Goal: Information Seeking & Learning: Check status

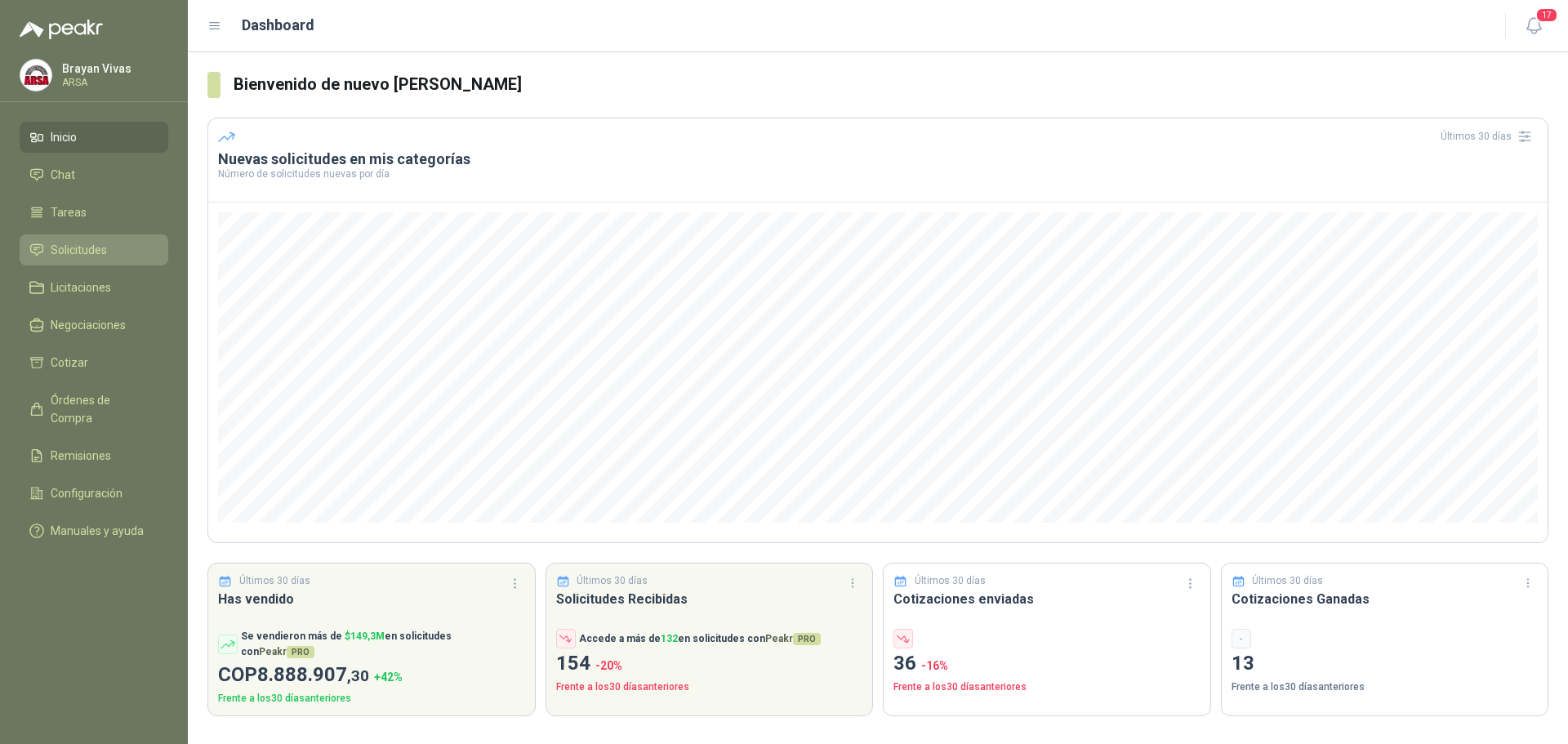
drag, startPoint x: 66, startPoint y: 253, endPoint x: 78, endPoint y: 299, distance: 47.5
click at [65, 253] on span "Solicitudes" at bounding box center [79, 250] width 56 height 18
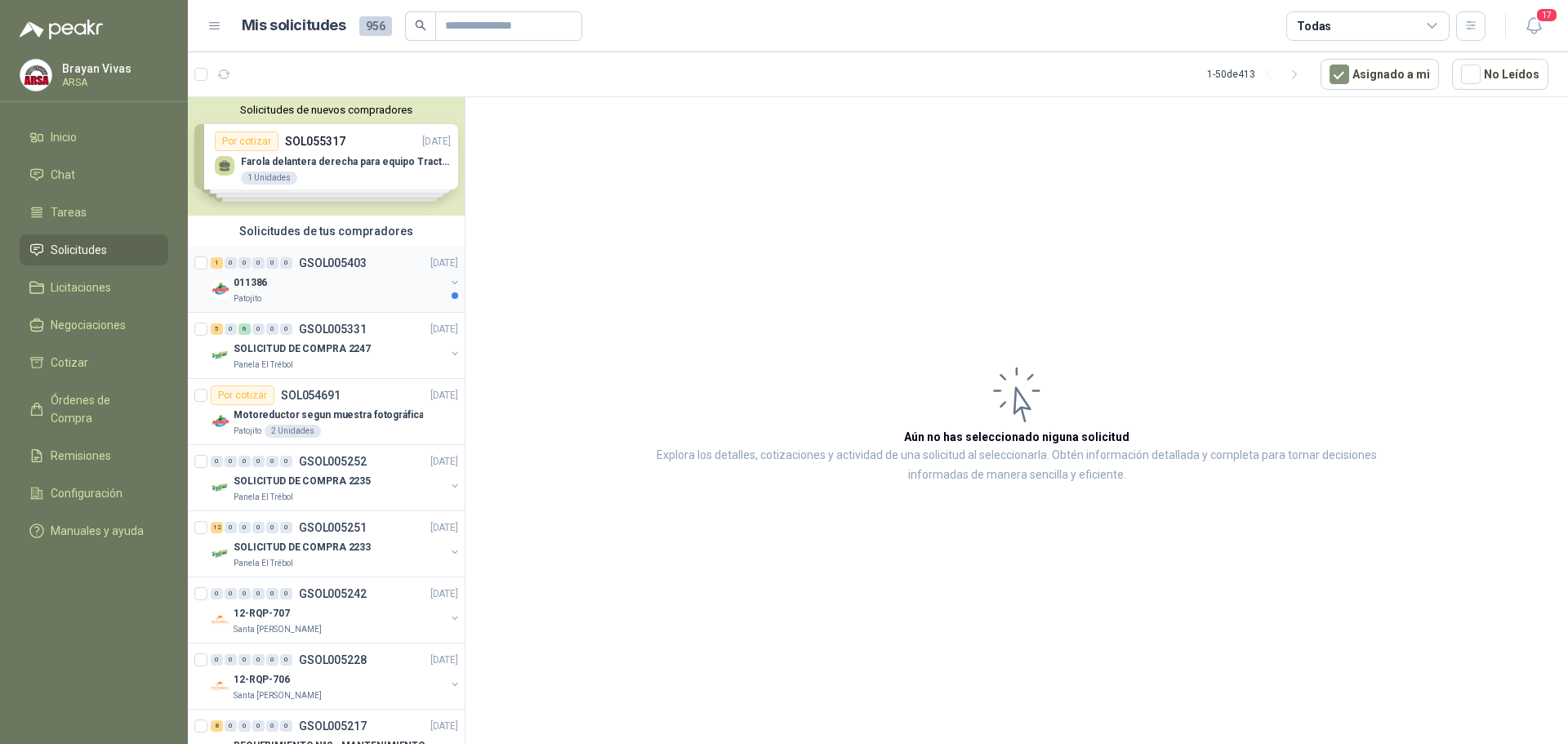
click at [298, 293] on div "Patojito" at bounding box center [339, 299] width 212 height 13
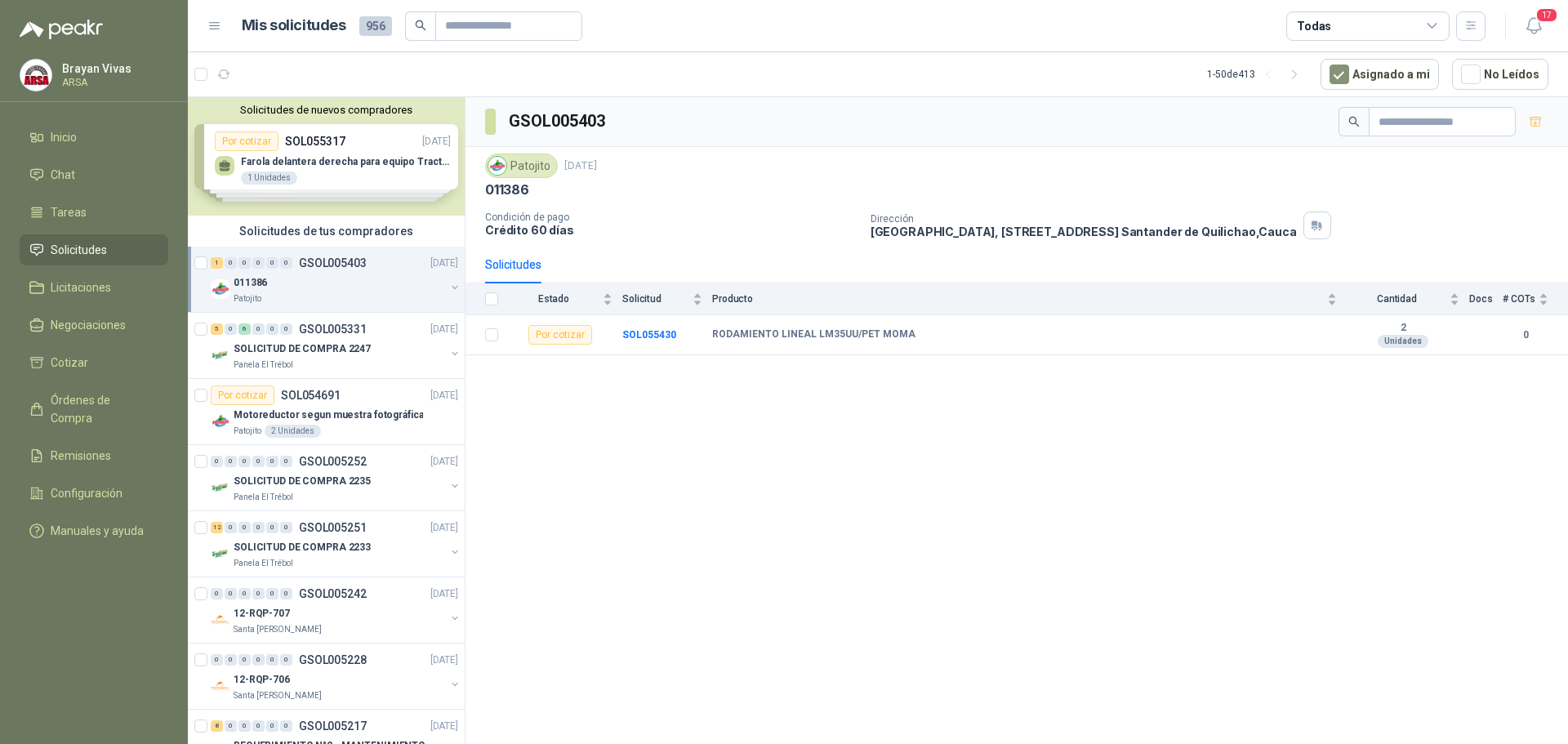
drag, startPoint x: 695, startPoint y: 506, endPoint x: 698, endPoint y: 496, distance: 10.4
click at [698, 497] on div "GSOL005403 Patojito [DATE] 011386 Condición de pago Crédito 60 días Dirección […" at bounding box center [1017, 423] width 1103 height 652
click at [655, 334] on b "SOL055430" at bounding box center [649, 335] width 54 height 12
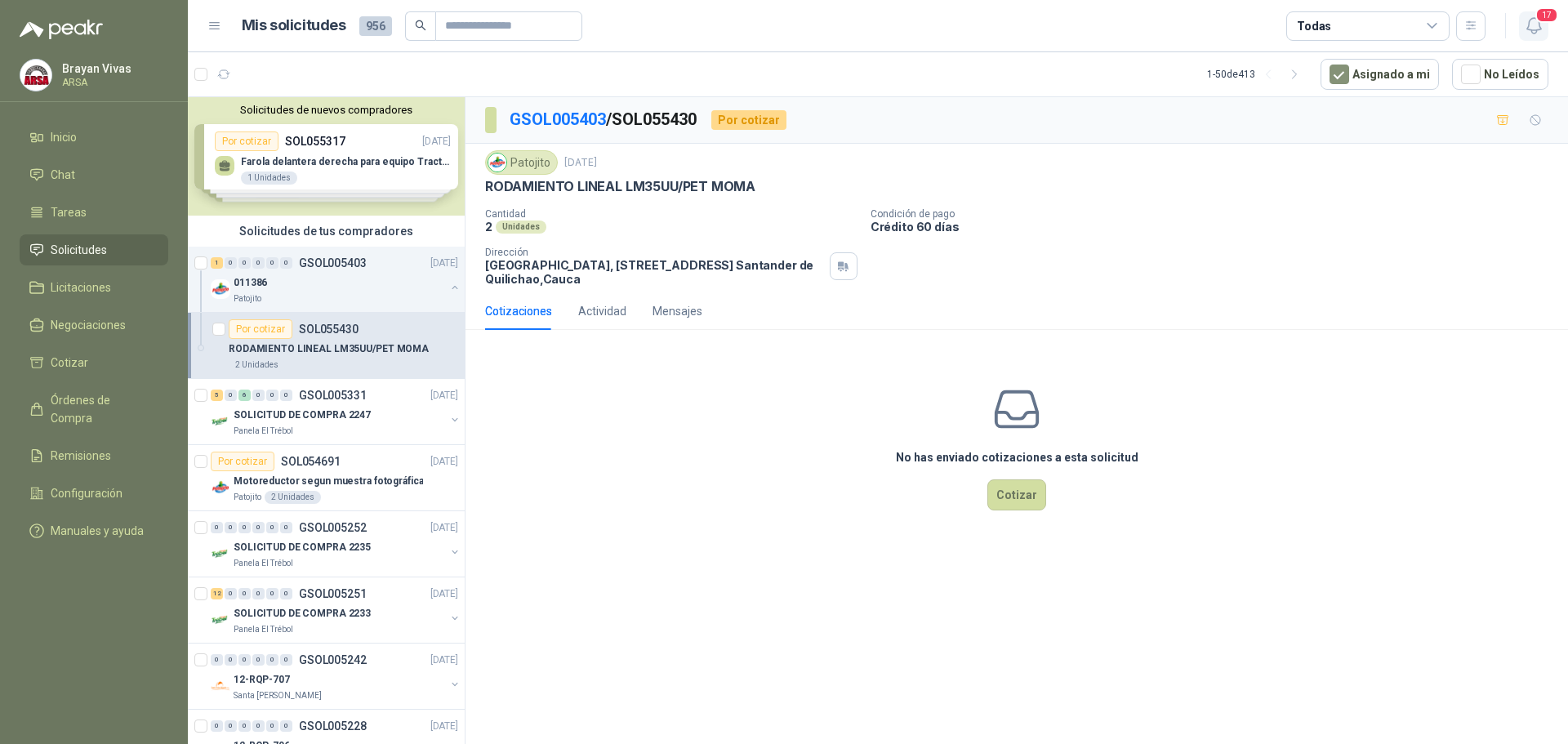
click at [1555, 19] on span "17" at bounding box center [1547, 15] width 23 height 16
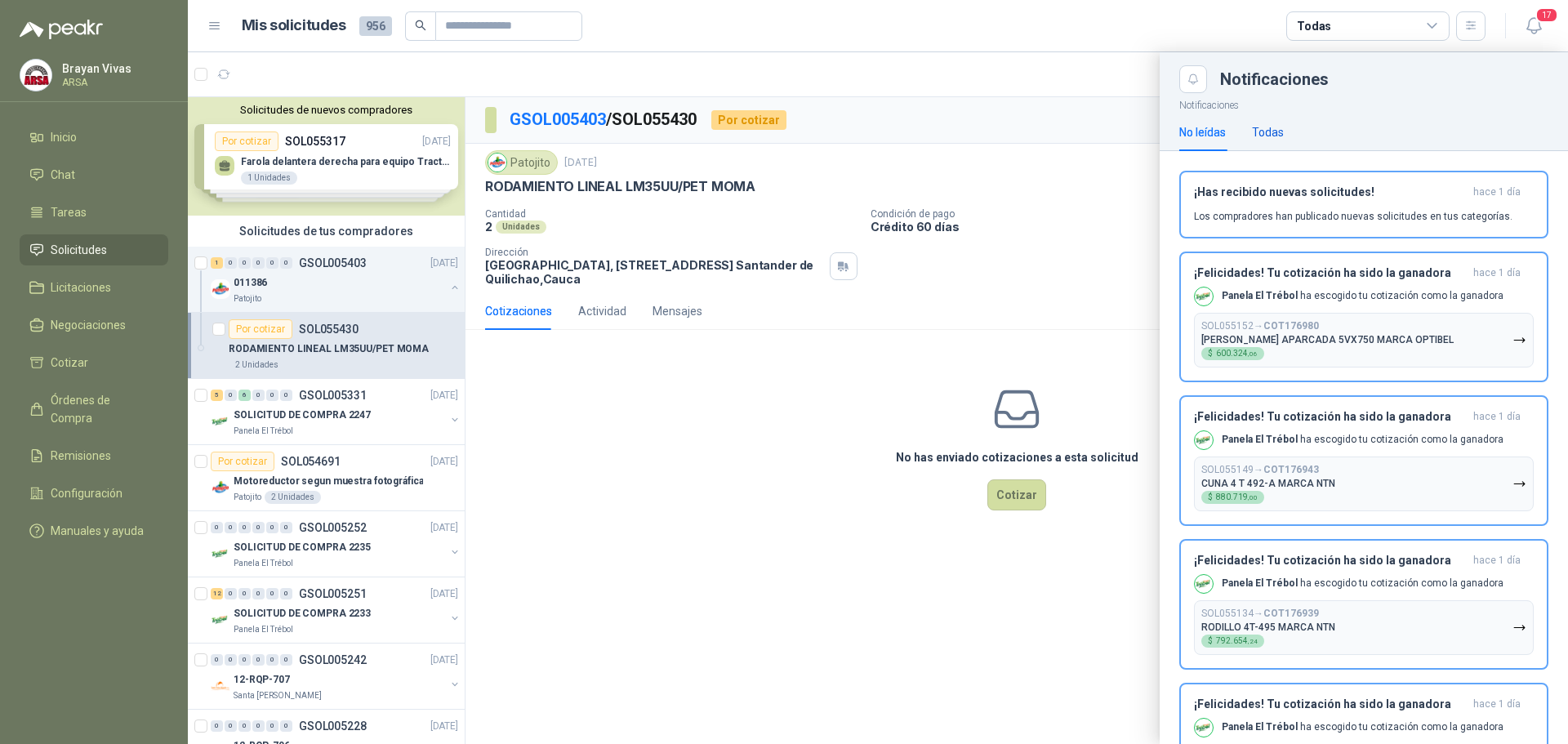
click at [1276, 132] on div "Todas" at bounding box center [1267, 132] width 31 height 18
click at [1206, 130] on div "No leídas" at bounding box center [1203, 132] width 46 height 18
click at [1330, 192] on h3 "¡Has recibido nuevas solicitudes!" at bounding box center [1330, 192] width 273 height 14
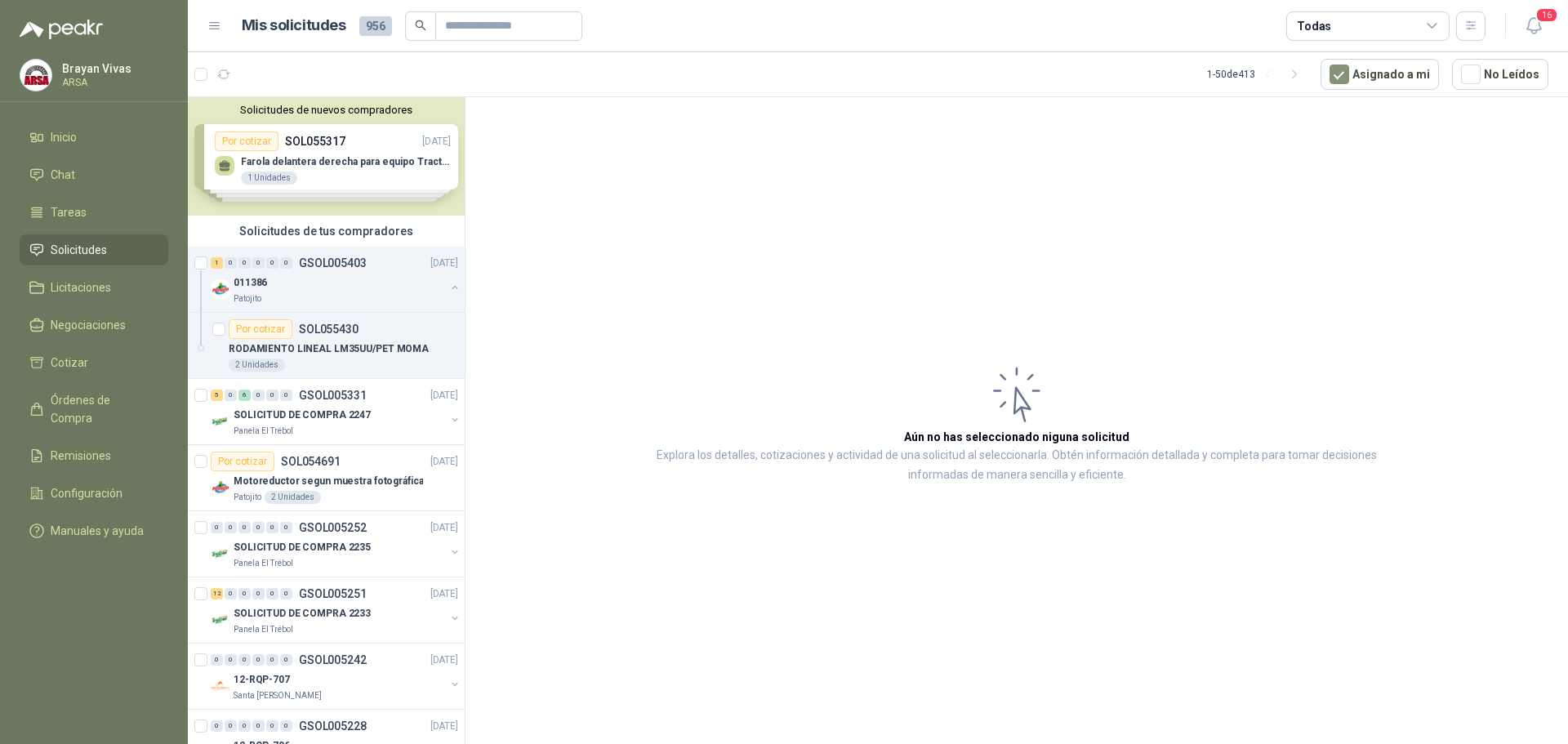
click at [1550, 26] on header "Mis solicitudes 956 Todas 16" at bounding box center [878, 26] width 1380 height 52
click at [1534, 20] on icon "button" at bounding box center [1534, 26] width 21 height 21
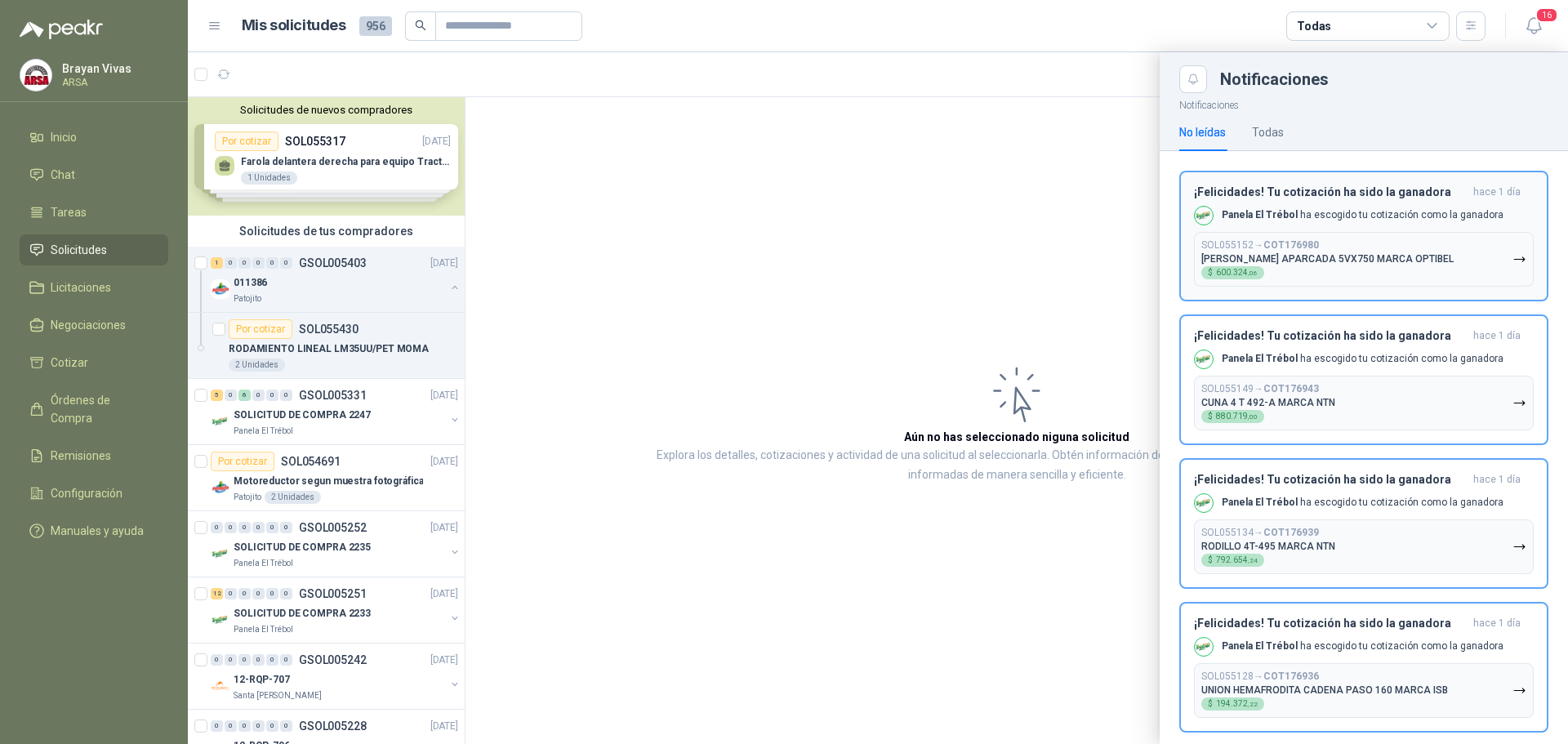
click at [1348, 234] on button "SOL055152 → COT176980 [PERSON_NAME] APARCADA 5VX750 MARCA OPTIBEL $ 600.324 ,06" at bounding box center [1364, 259] width 339 height 55
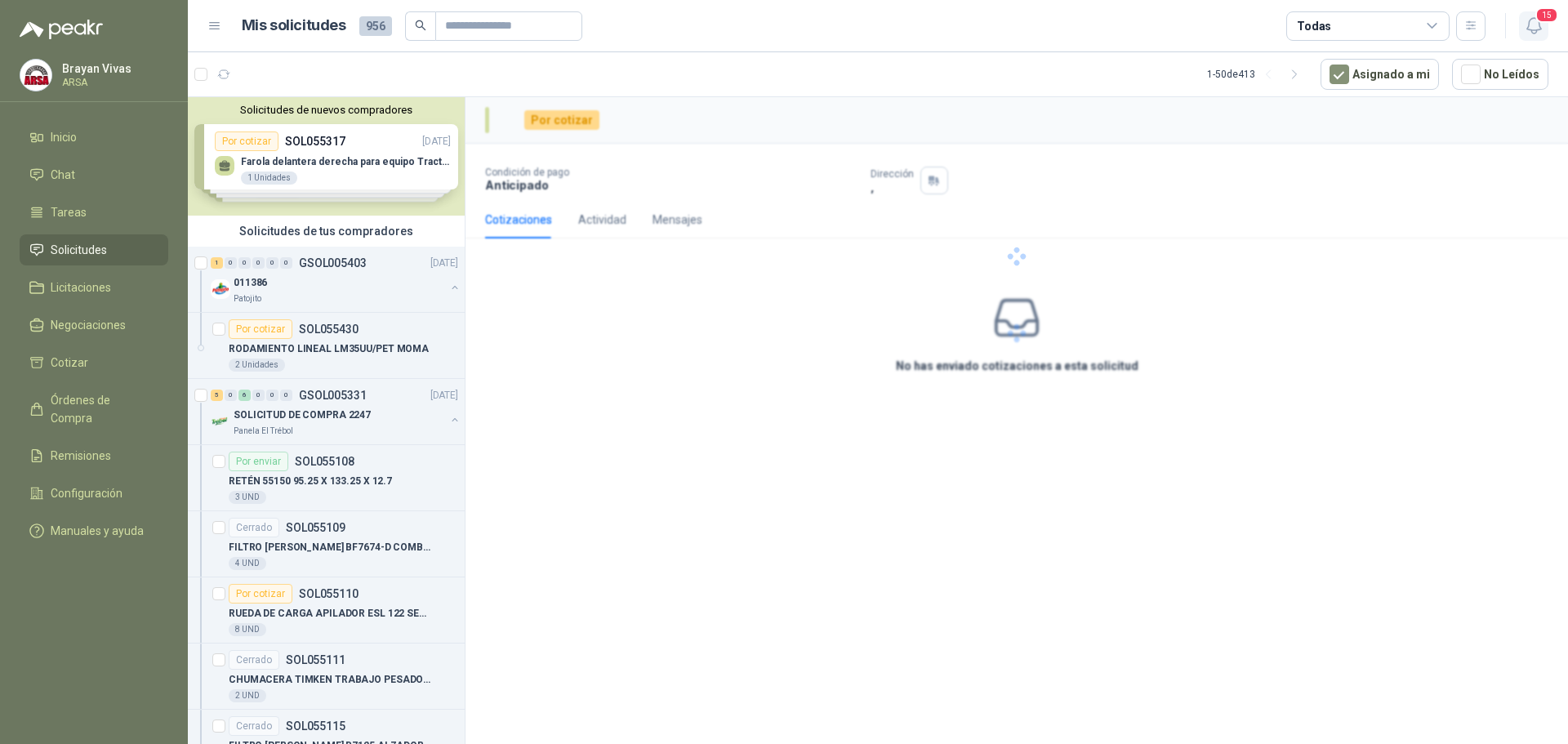
click at [1532, 22] on icon "button" at bounding box center [1534, 26] width 21 height 21
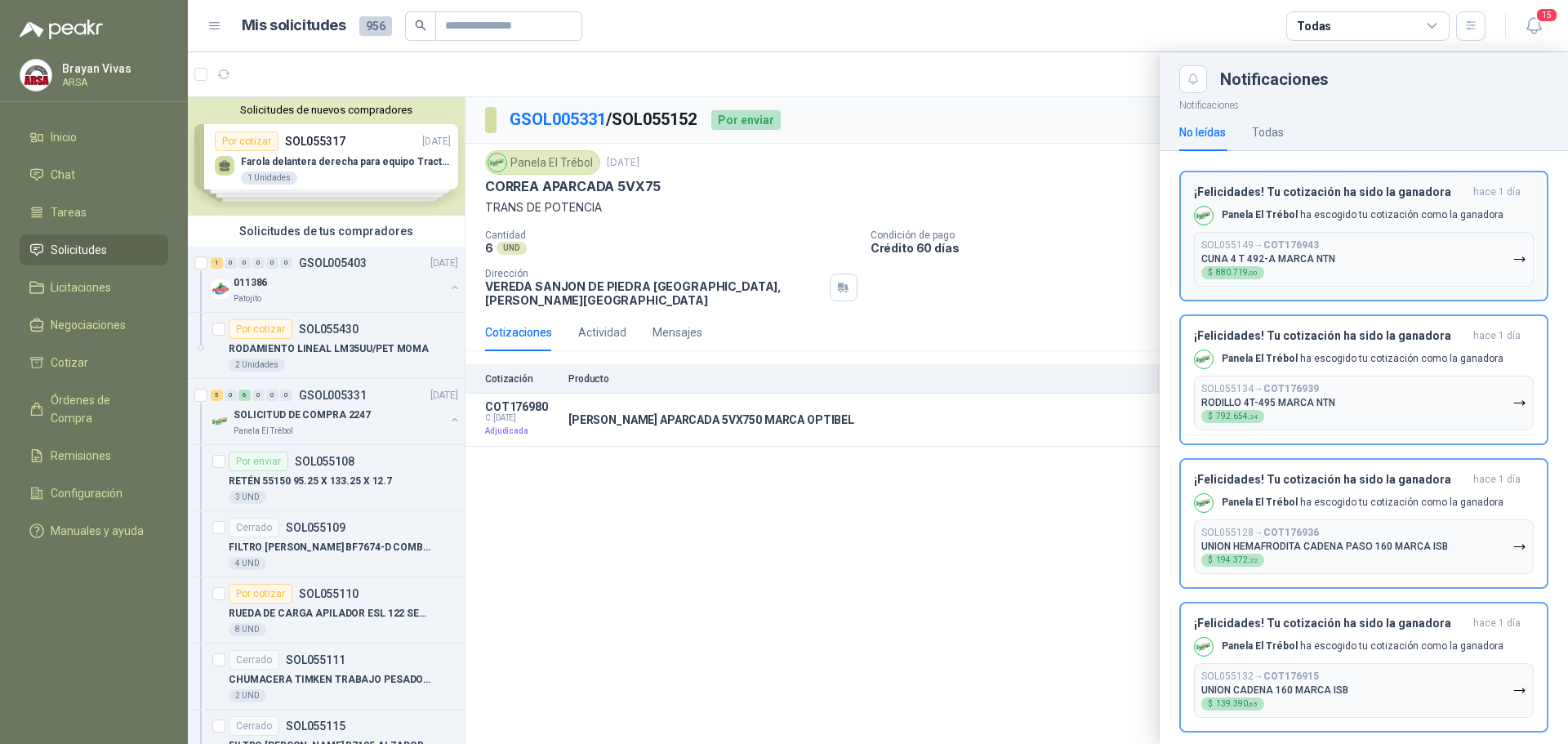
click at [1375, 218] on p "Panela El Trébol ha escogido tu cotización como la ganadora" at bounding box center [1363, 215] width 281 height 14
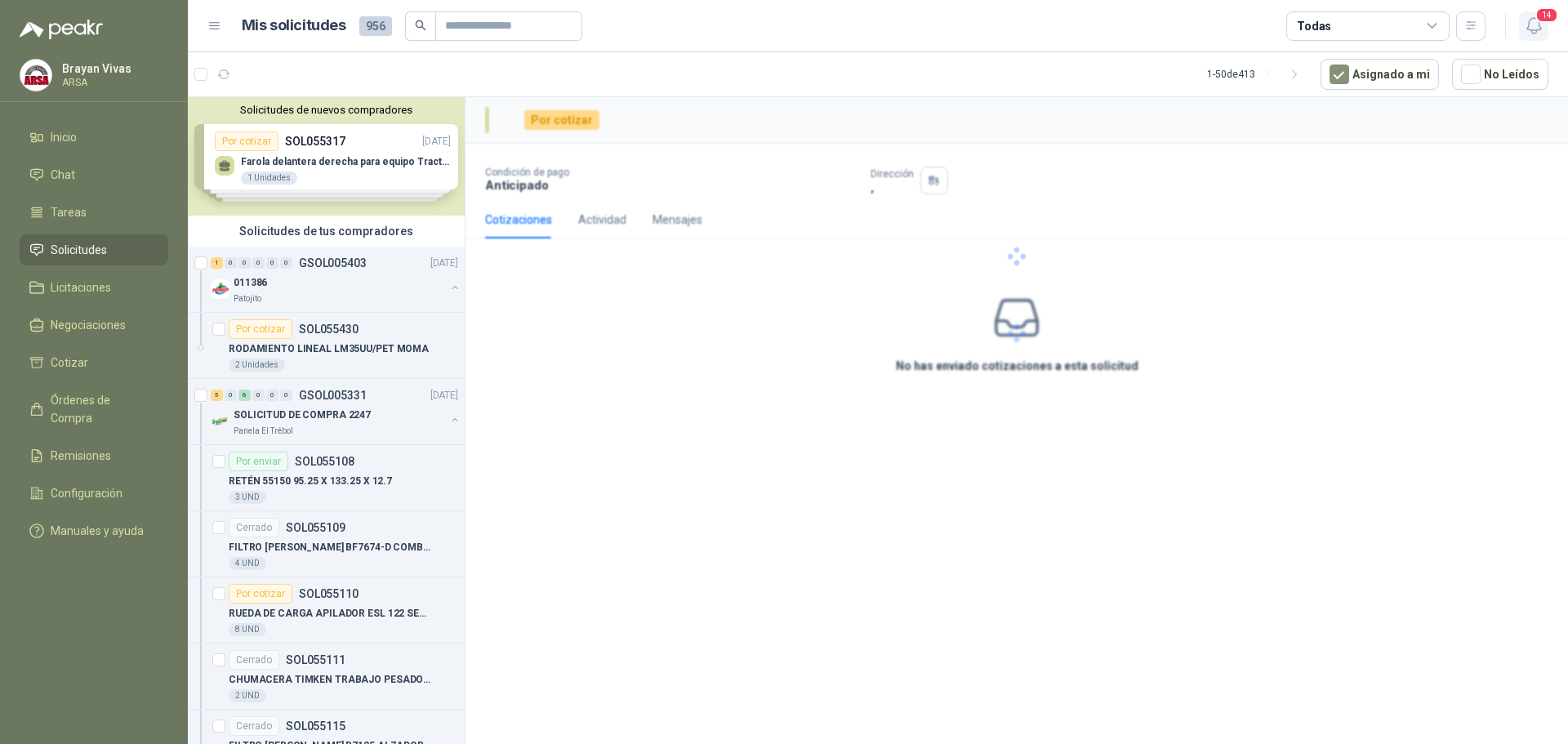
click at [1524, 17] on icon "button" at bounding box center [1534, 26] width 21 height 21
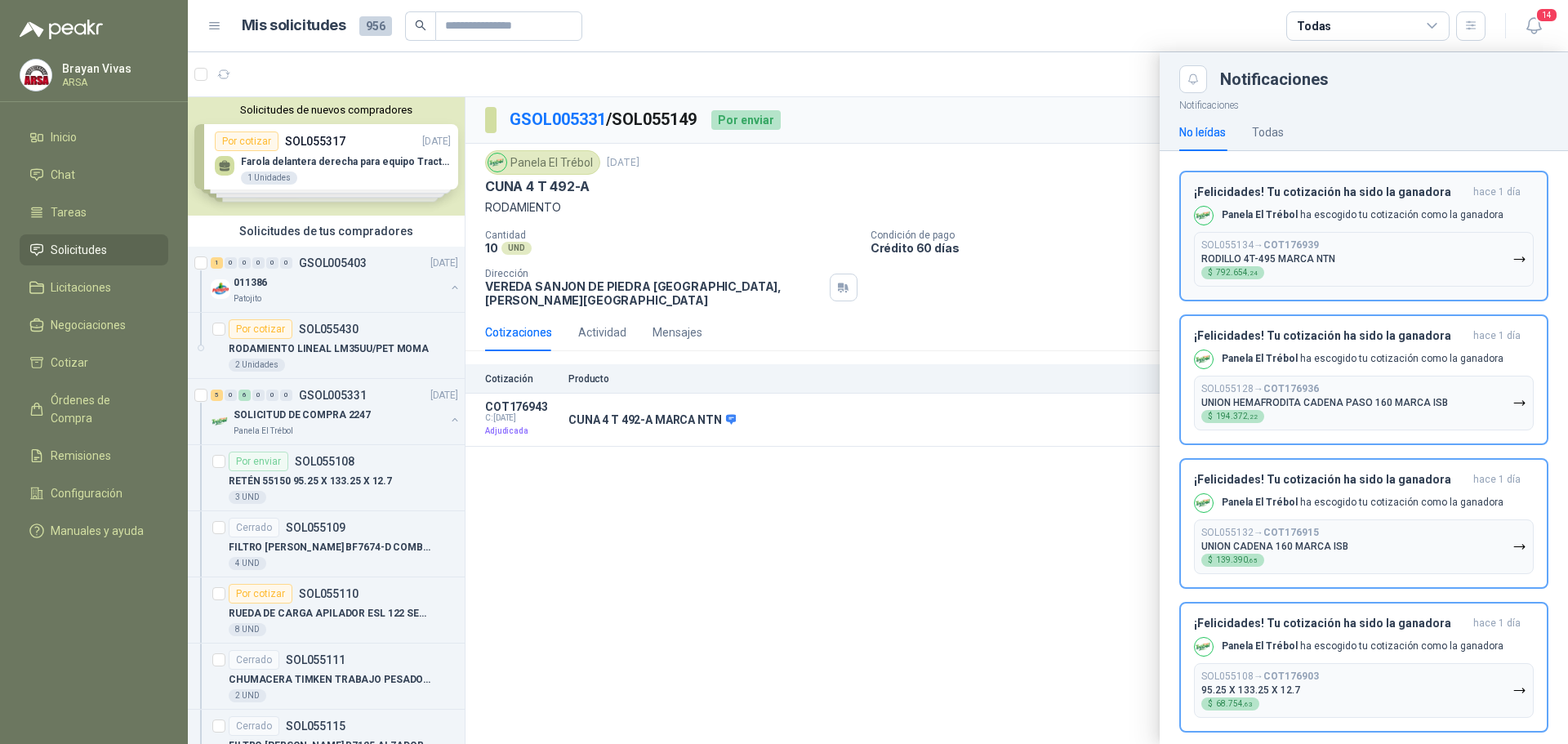
click at [1416, 216] on p "Panela El Trébol ha escogido tu cotización como la ganadora" at bounding box center [1363, 215] width 281 height 14
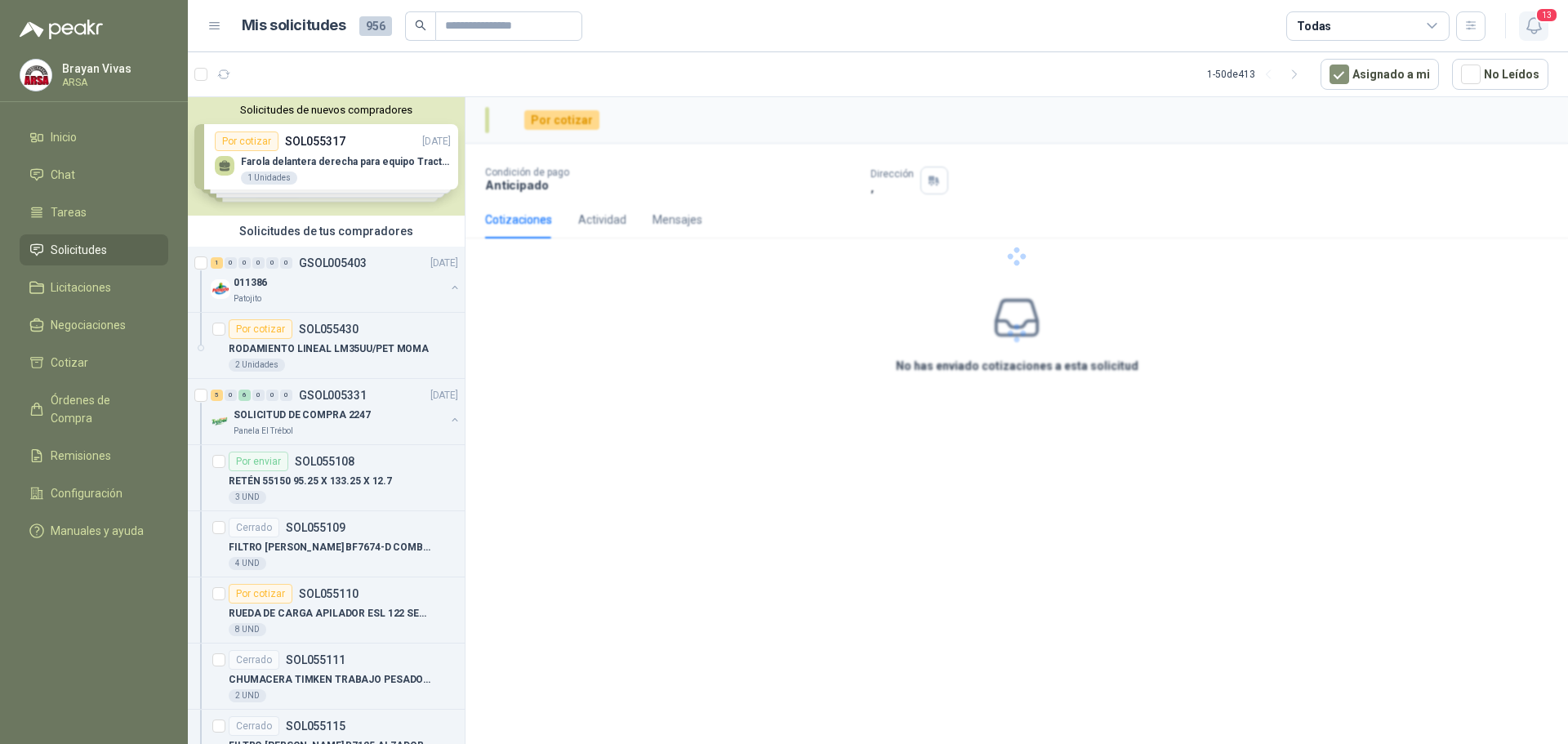
click at [1537, 22] on span "13" at bounding box center [1547, 15] width 23 height 16
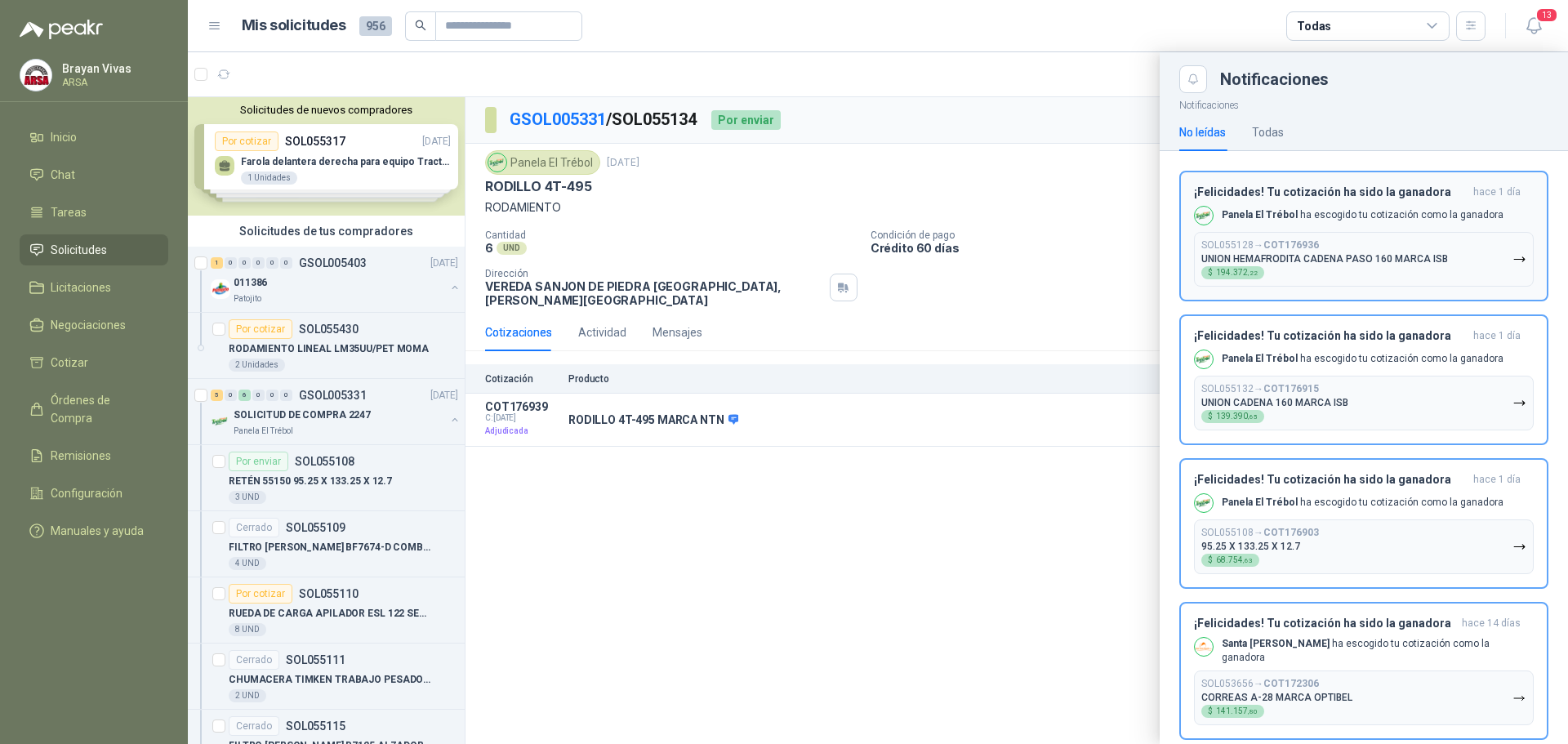
click at [1426, 208] on div "Panela El Trébol ha escogido tu cotización como la ganadora" at bounding box center [1349, 216] width 310 height 20
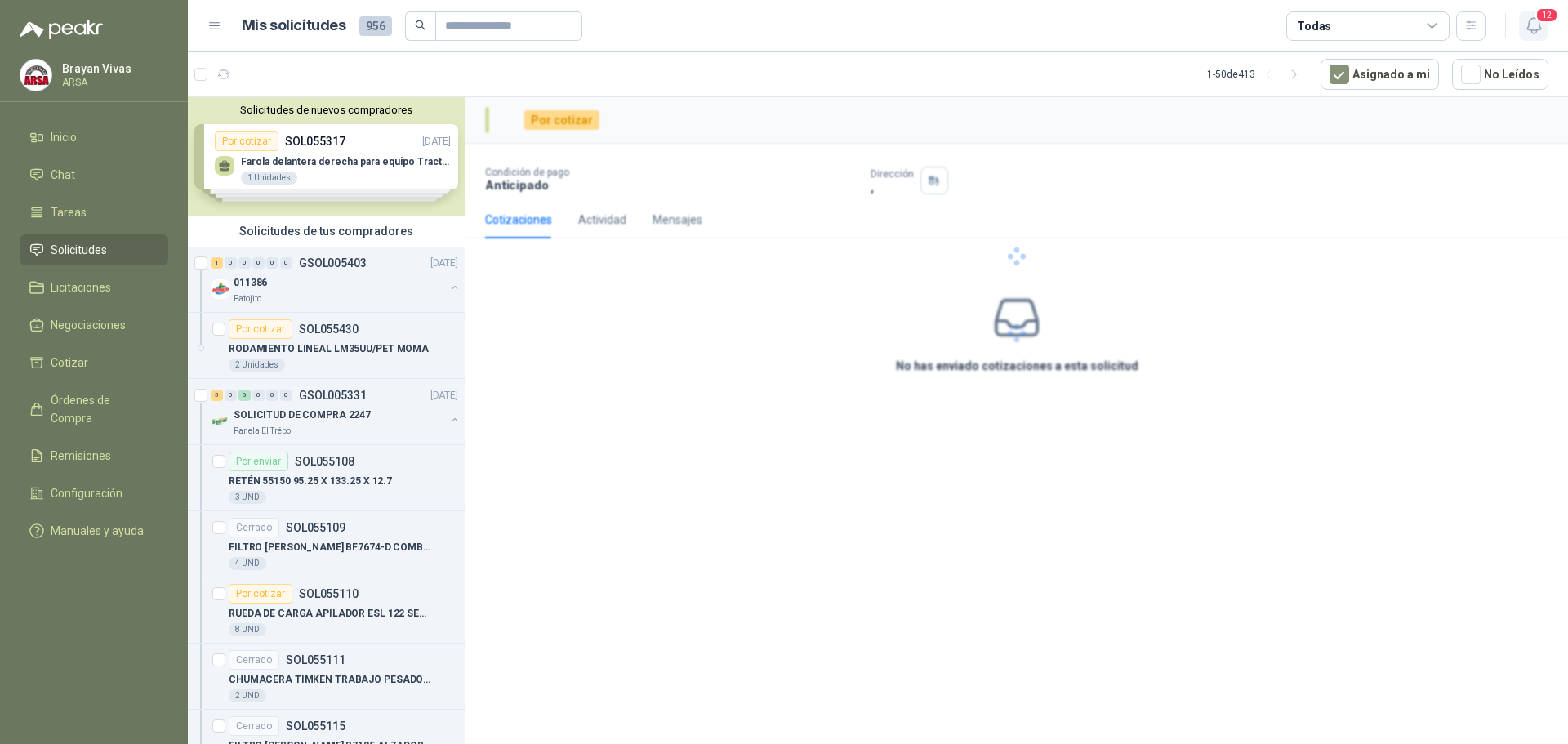
click at [1531, 33] on icon "button" at bounding box center [1534, 26] width 21 height 21
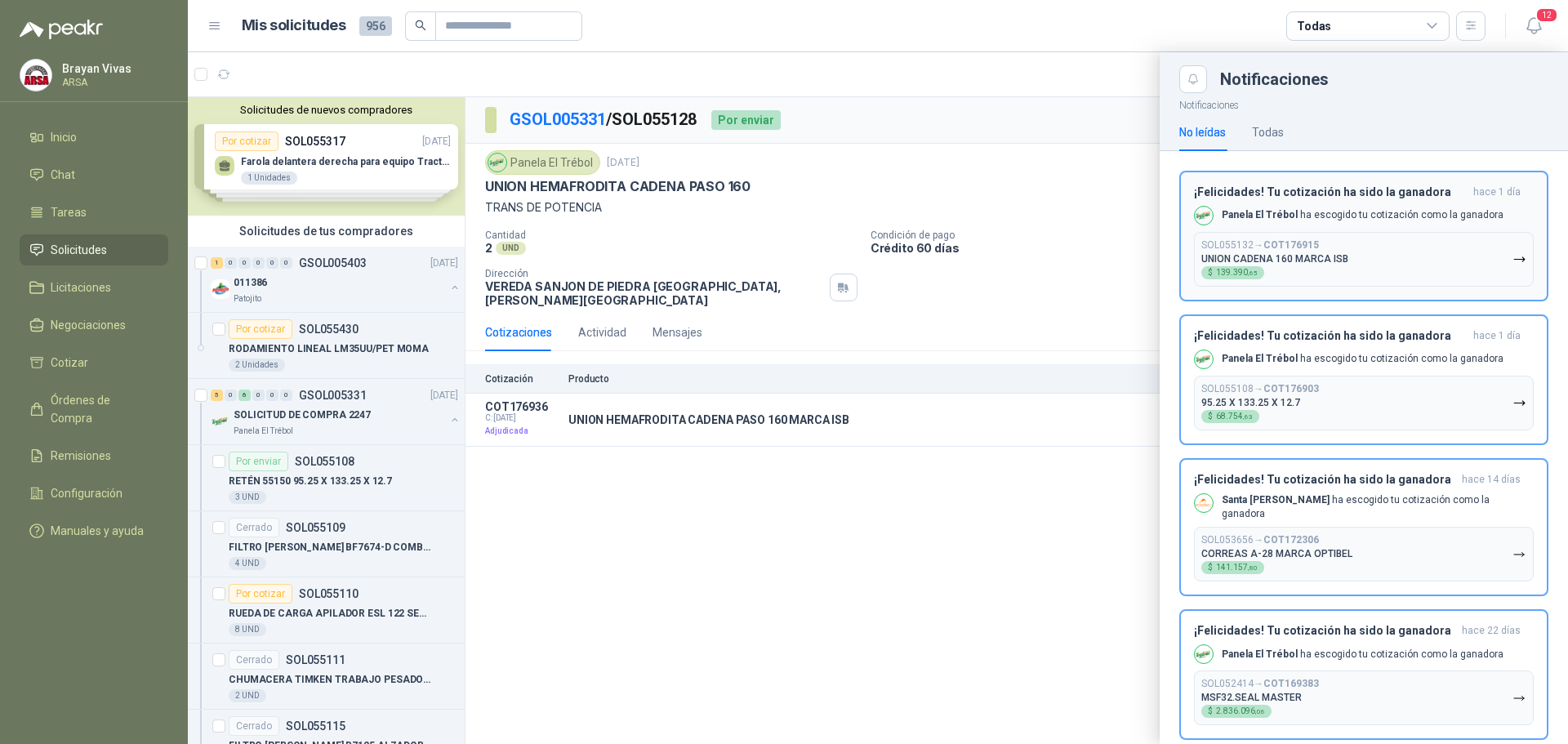
click at [1436, 225] on div "¡Felicidades! Tu cotización ha sido la ganadora [DATE] Panela El Trébol ha esco…" at bounding box center [1364, 236] width 339 height 101
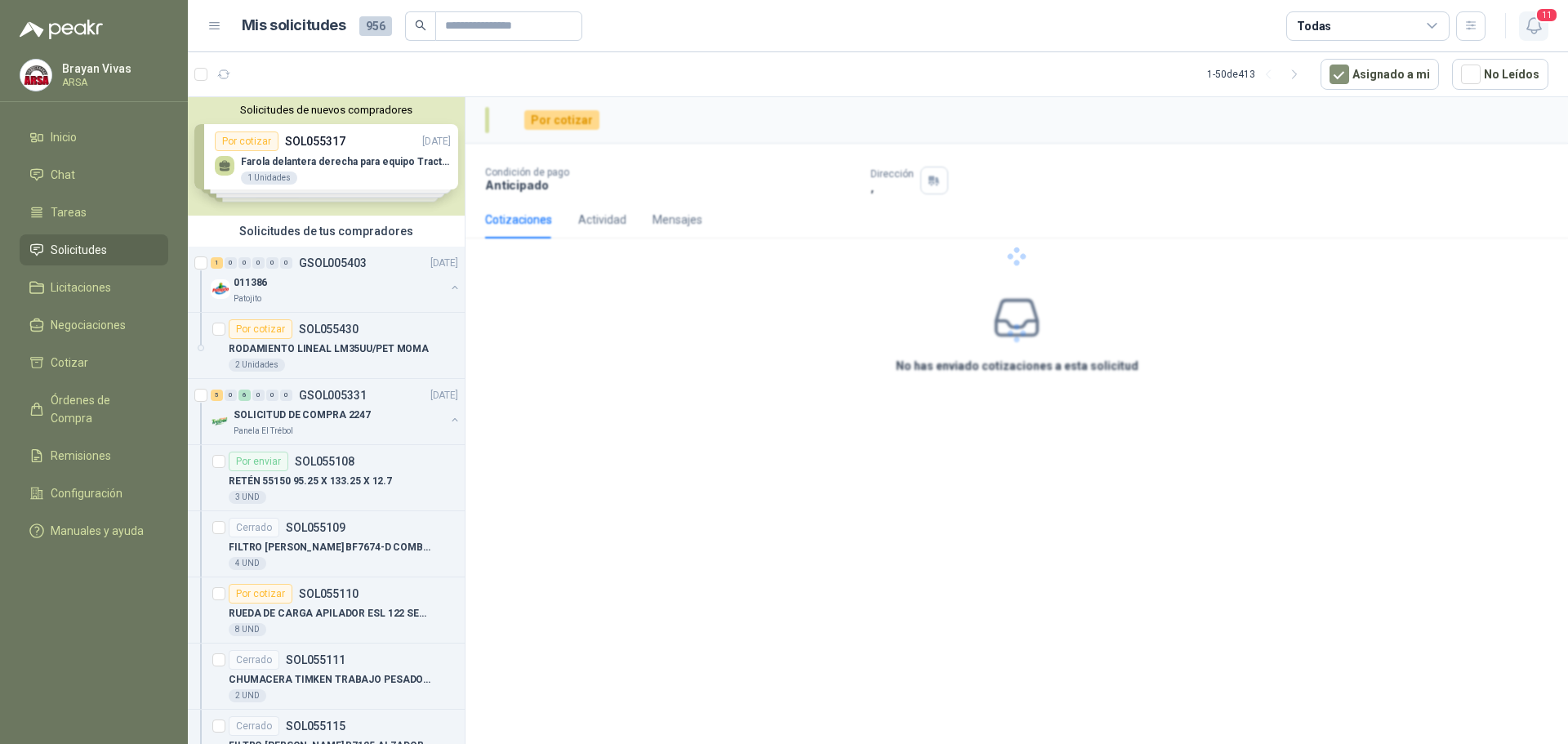
click at [1538, 19] on span "11" at bounding box center [1547, 15] width 23 height 16
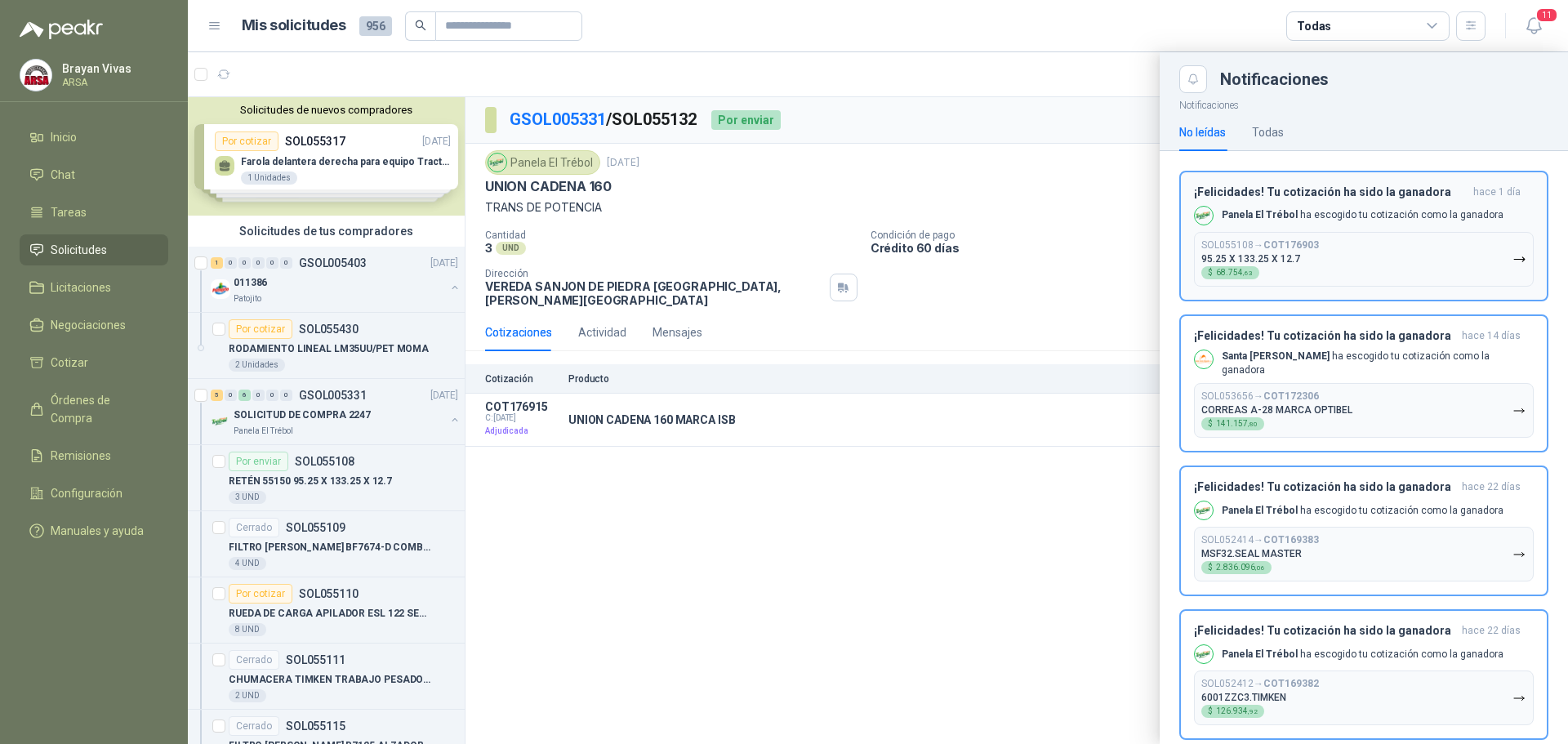
click at [1451, 226] on div "¡Felicidades! Tu cotización ha sido la ganadora [DATE] Panela El Trébol ha esco…" at bounding box center [1364, 236] width 339 height 101
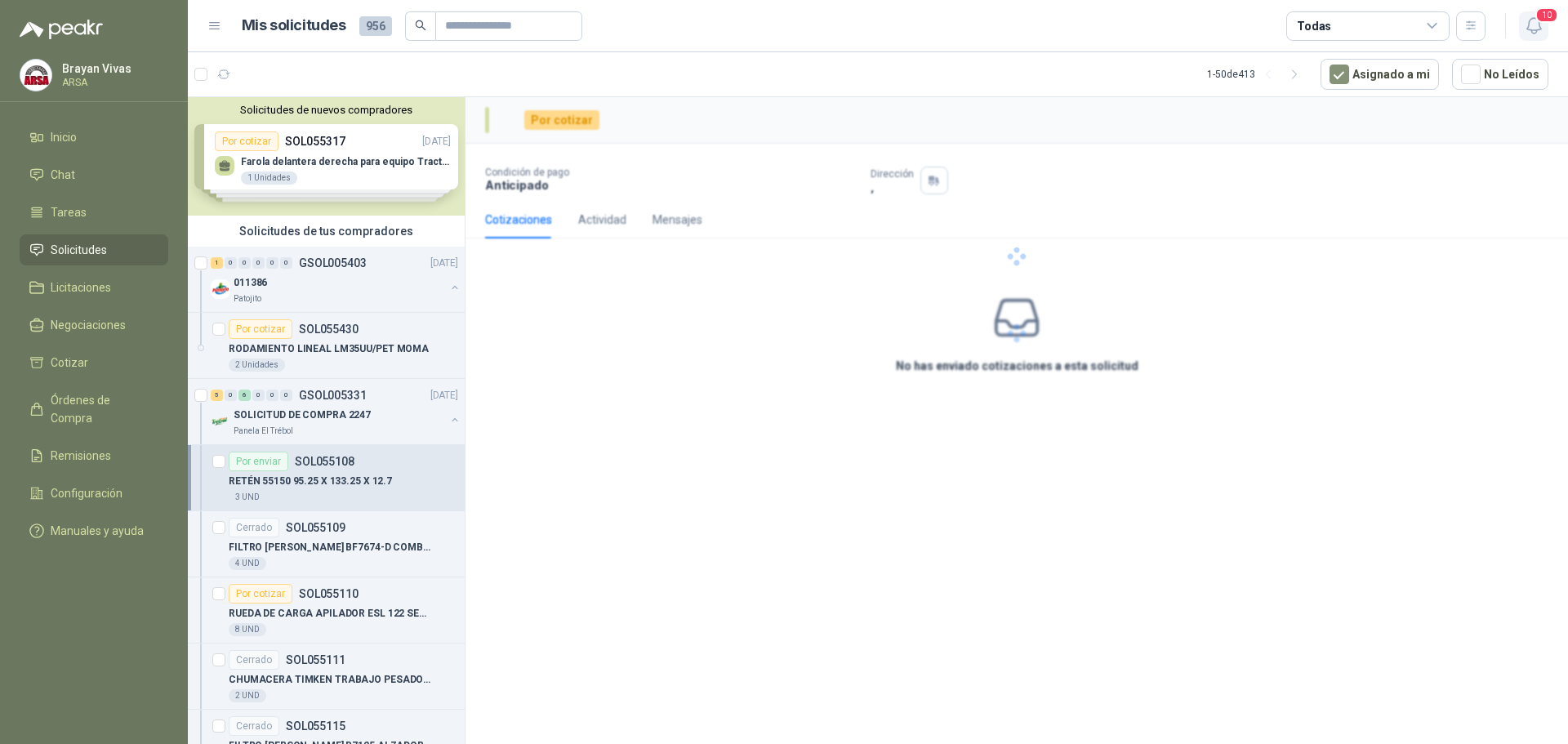
click at [1544, 25] on icon "button" at bounding box center [1534, 26] width 21 height 21
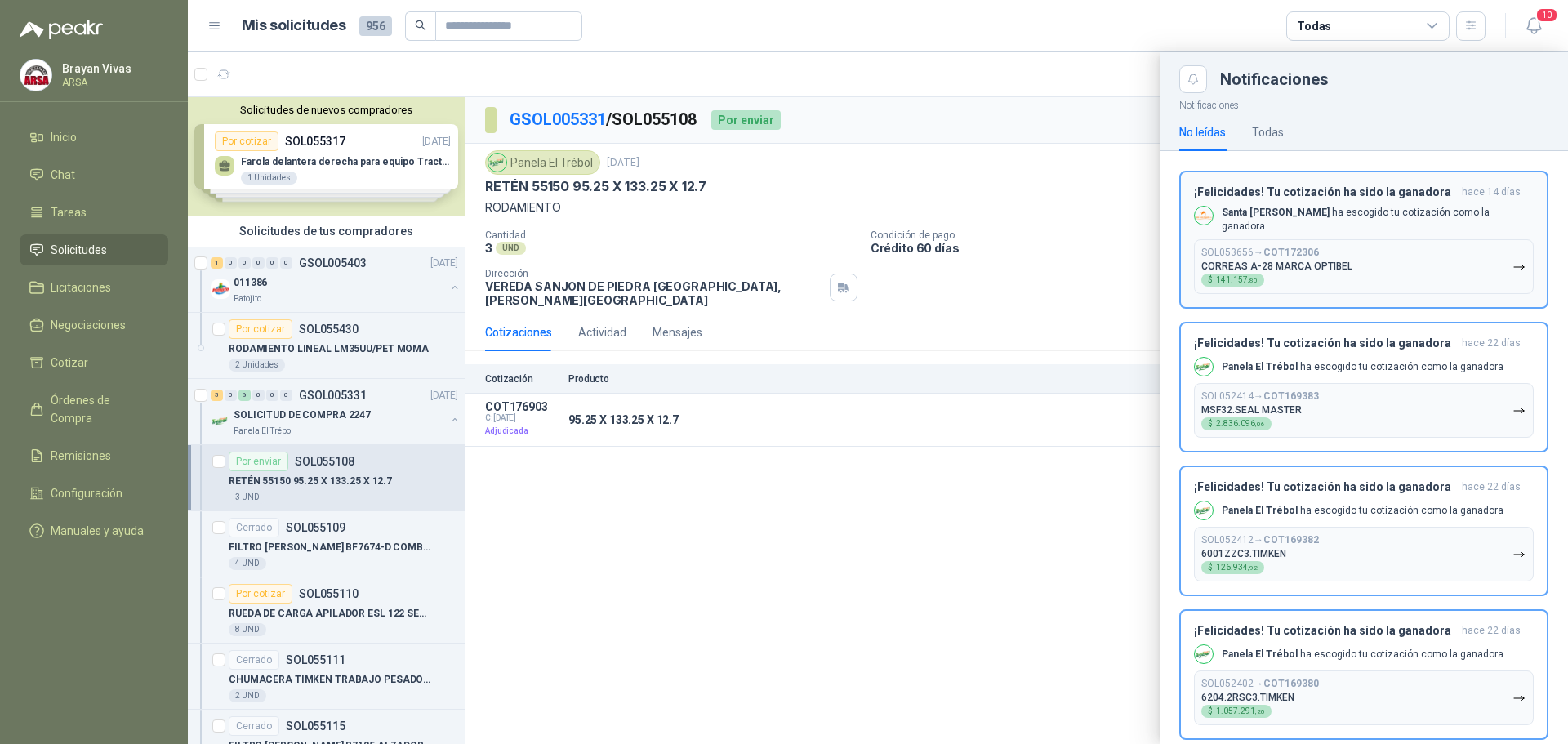
click at [1447, 210] on p "Santa [PERSON_NAME] ha escogido tu cotización como la ganadora" at bounding box center [1378, 220] width 312 height 28
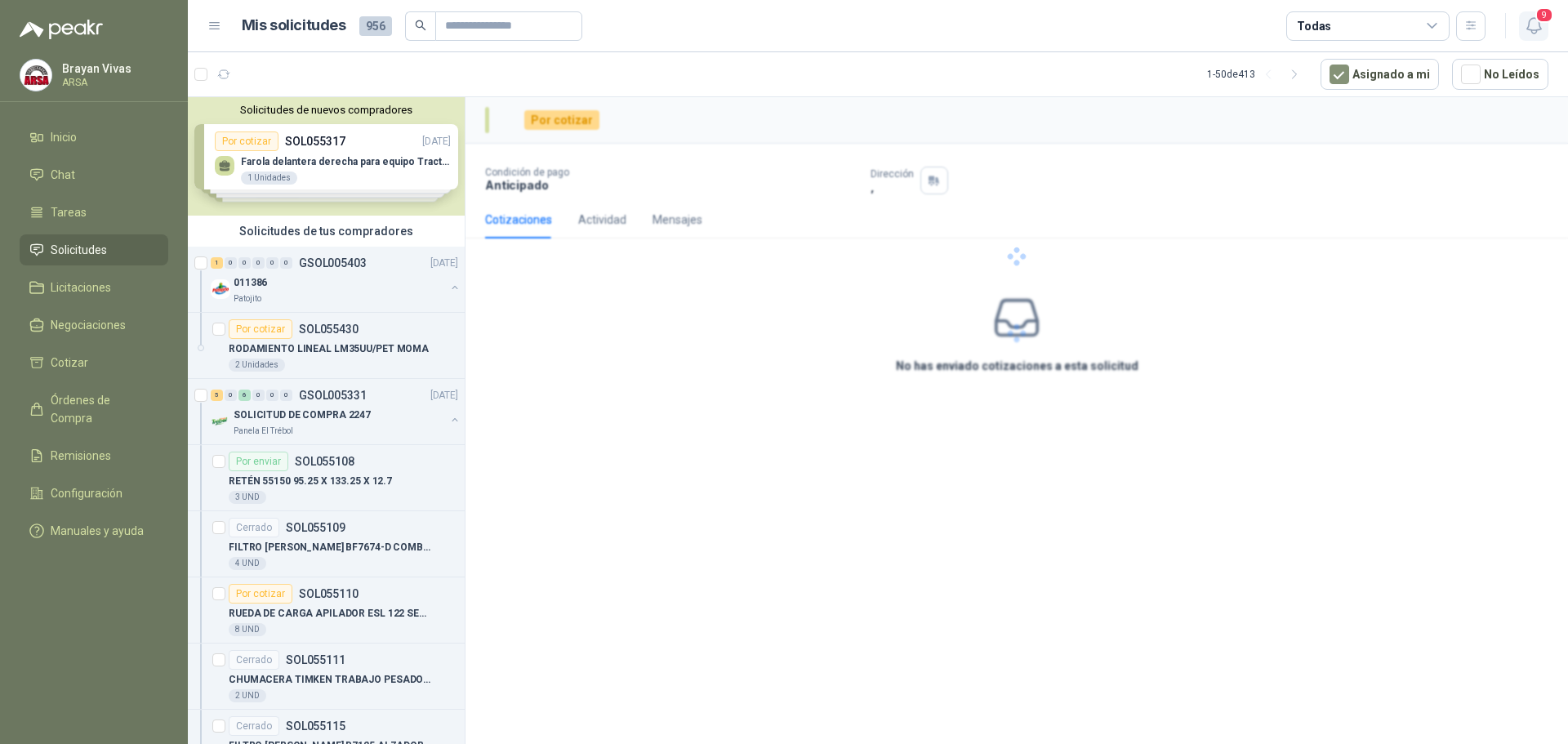
click at [1526, 24] on icon "button" at bounding box center [1534, 26] width 21 height 21
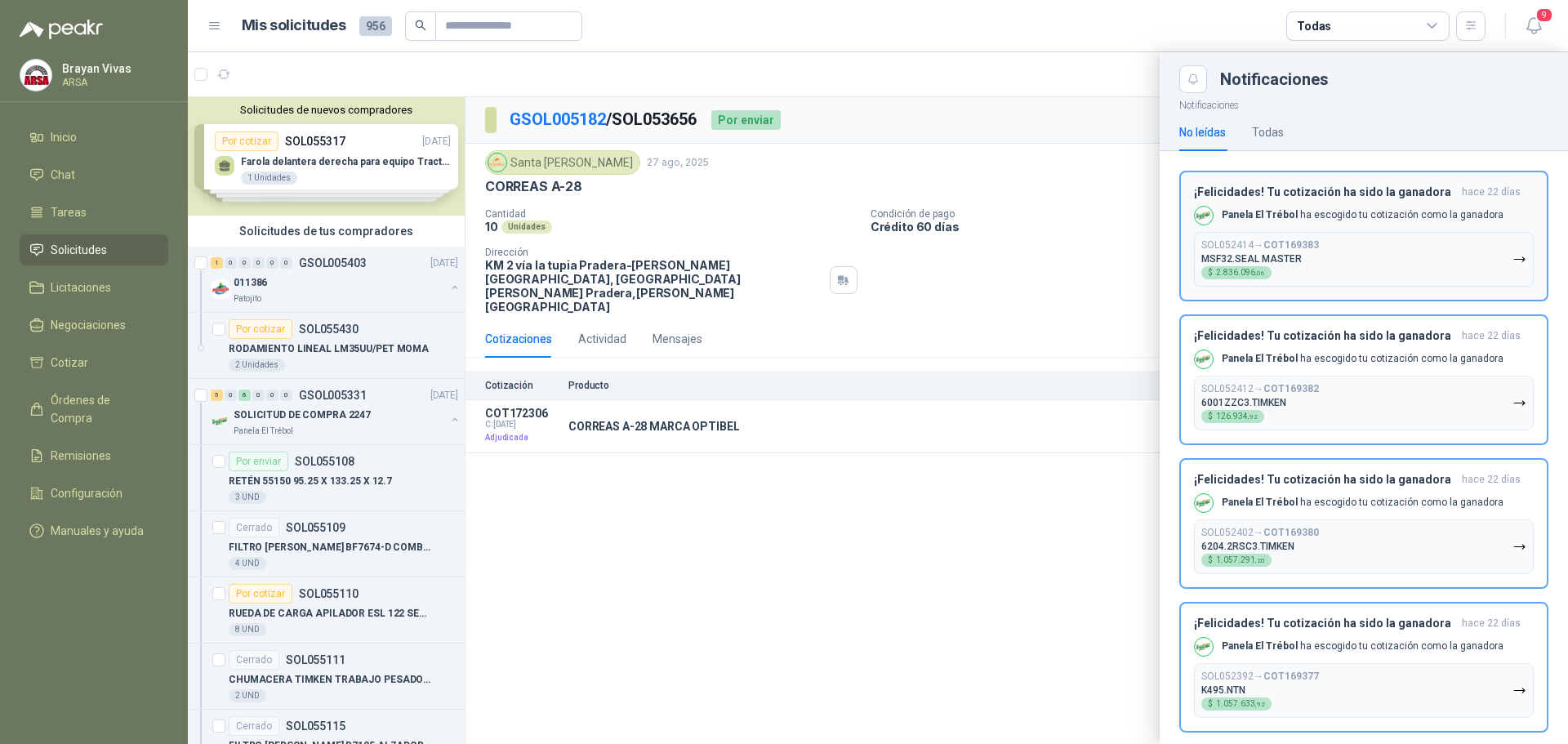
click at [1436, 218] on p "Panela El Trébol ha escogido tu cotización como la ganadora" at bounding box center [1363, 215] width 281 height 14
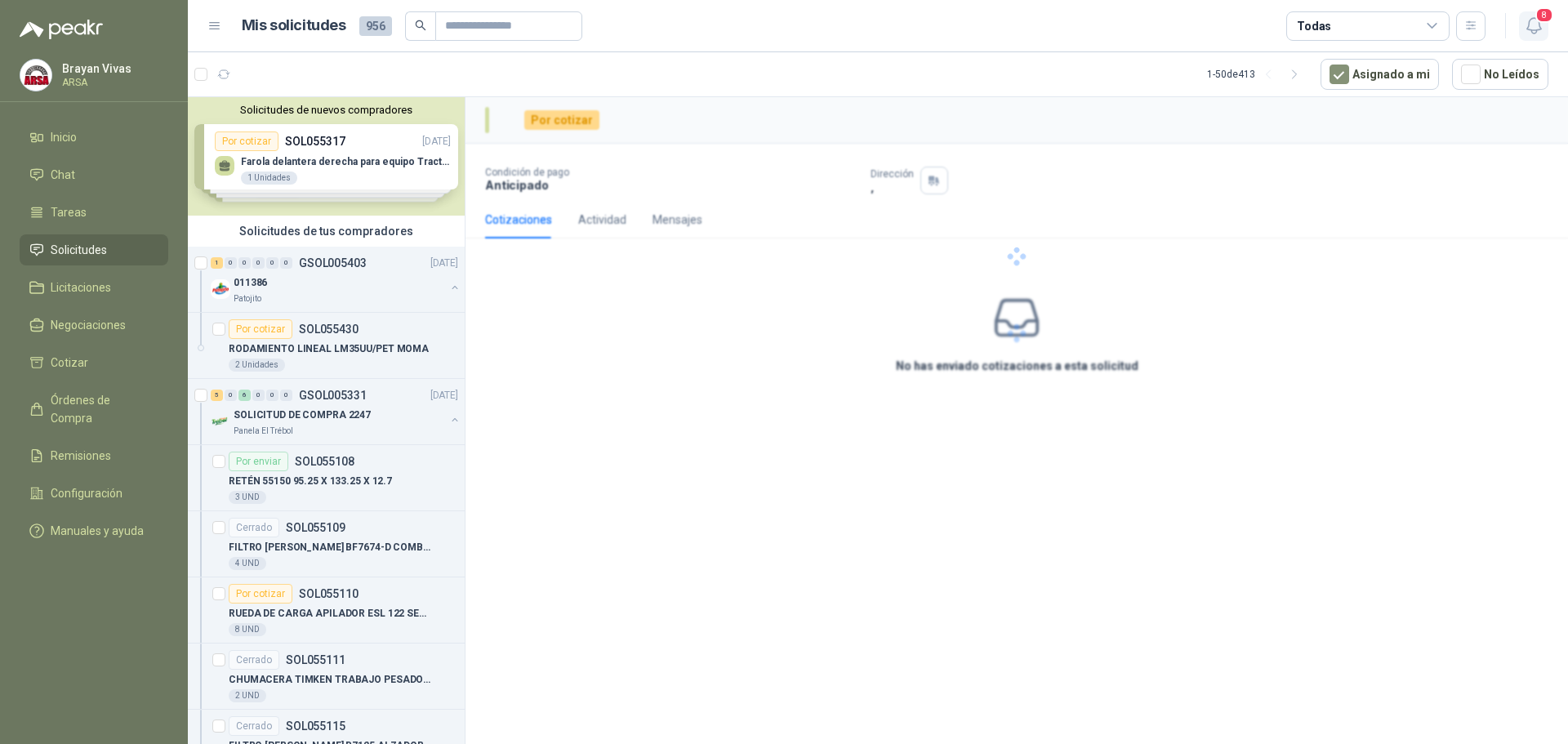
click at [1531, 22] on icon "button" at bounding box center [1534, 26] width 21 height 21
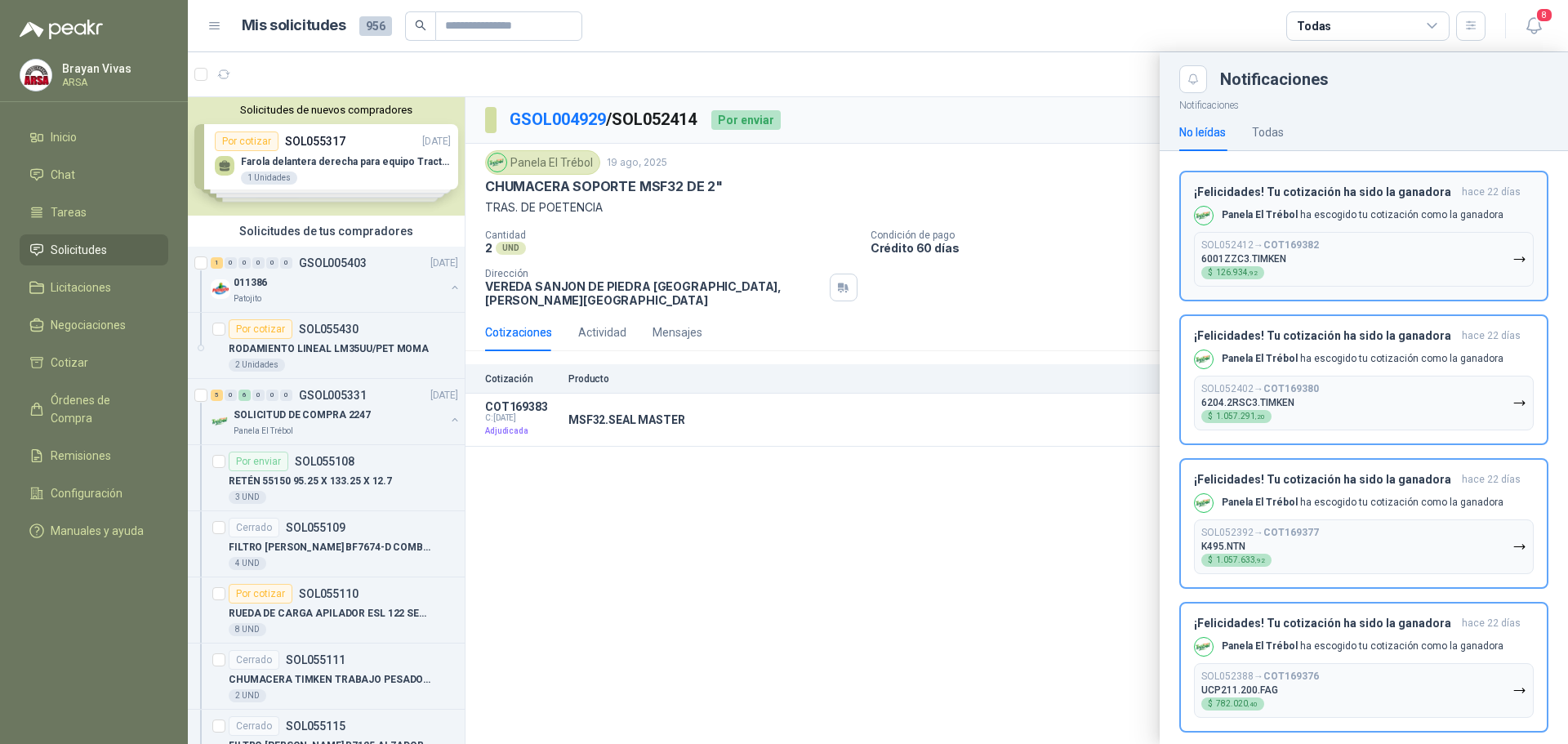
click at [1427, 199] on div "¡Felicidades! Tu cotización ha sido la ganadora [DATE] Panela El Trébol ha esco…" at bounding box center [1364, 236] width 339 height 101
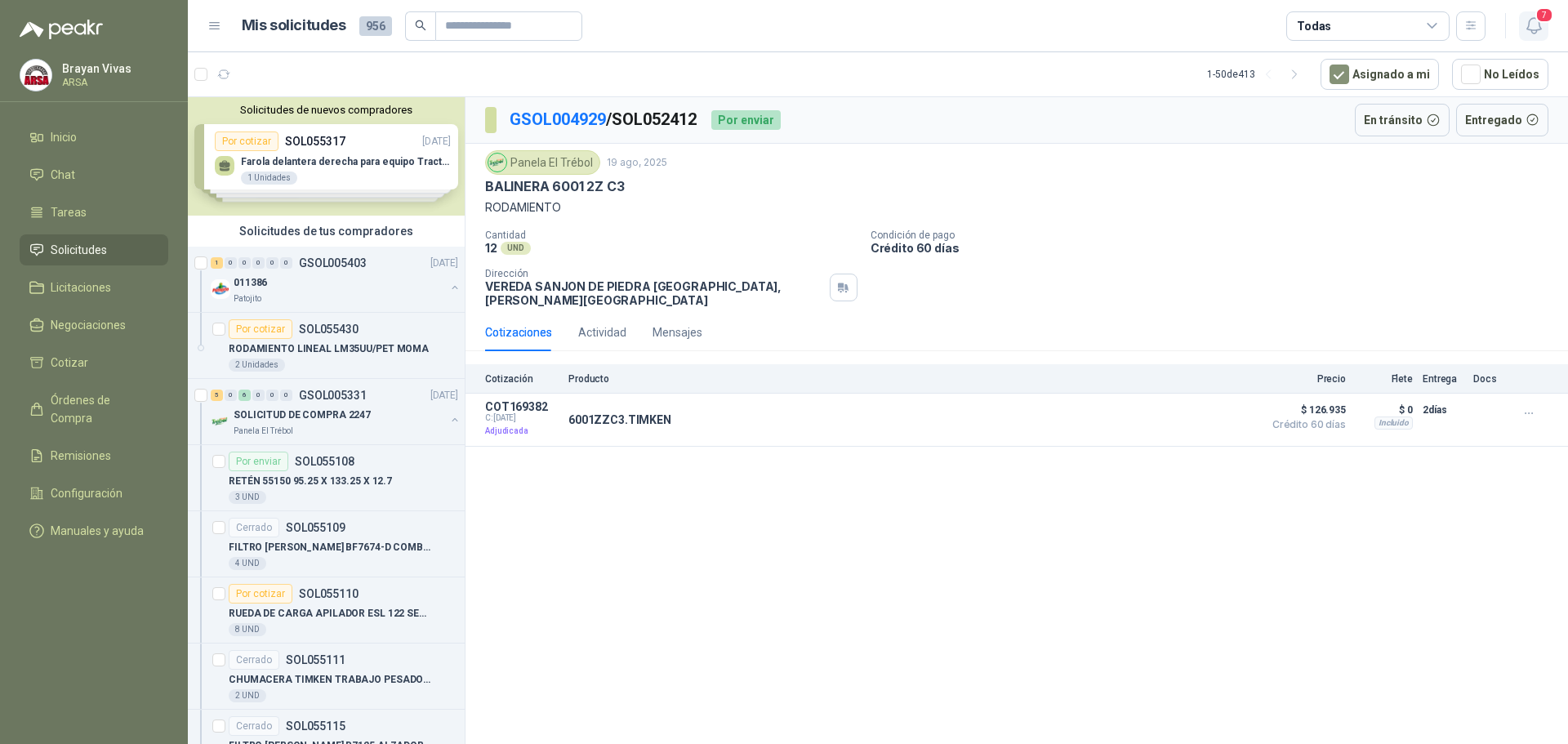
click at [1524, 17] on icon "button" at bounding box center [1534, 26] width 21 height 21
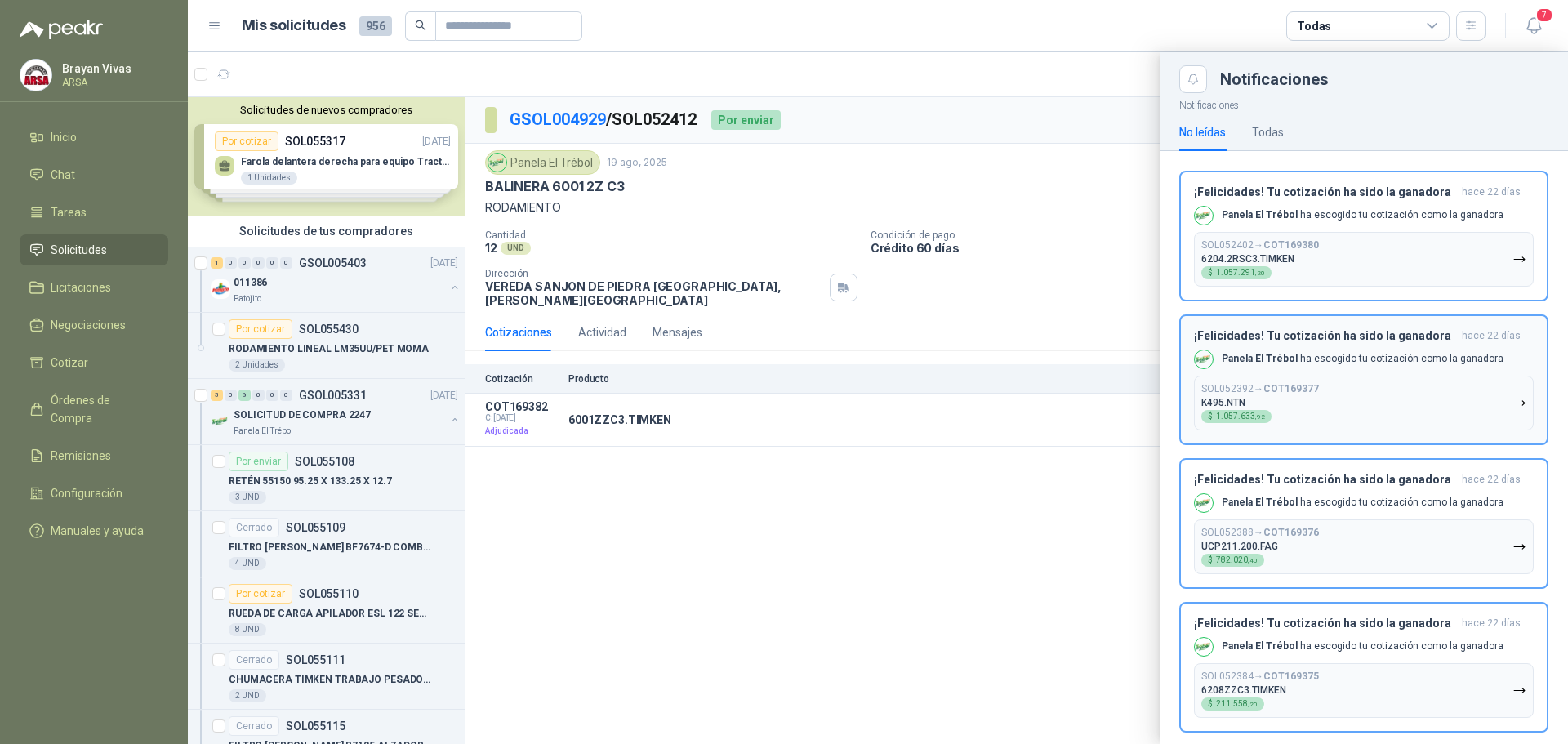
click at [1421, 206] on div "Panela El Trébol ha escogido tu cotización como la ganadora" at bounding box center [1349, 216] width 310 height 20
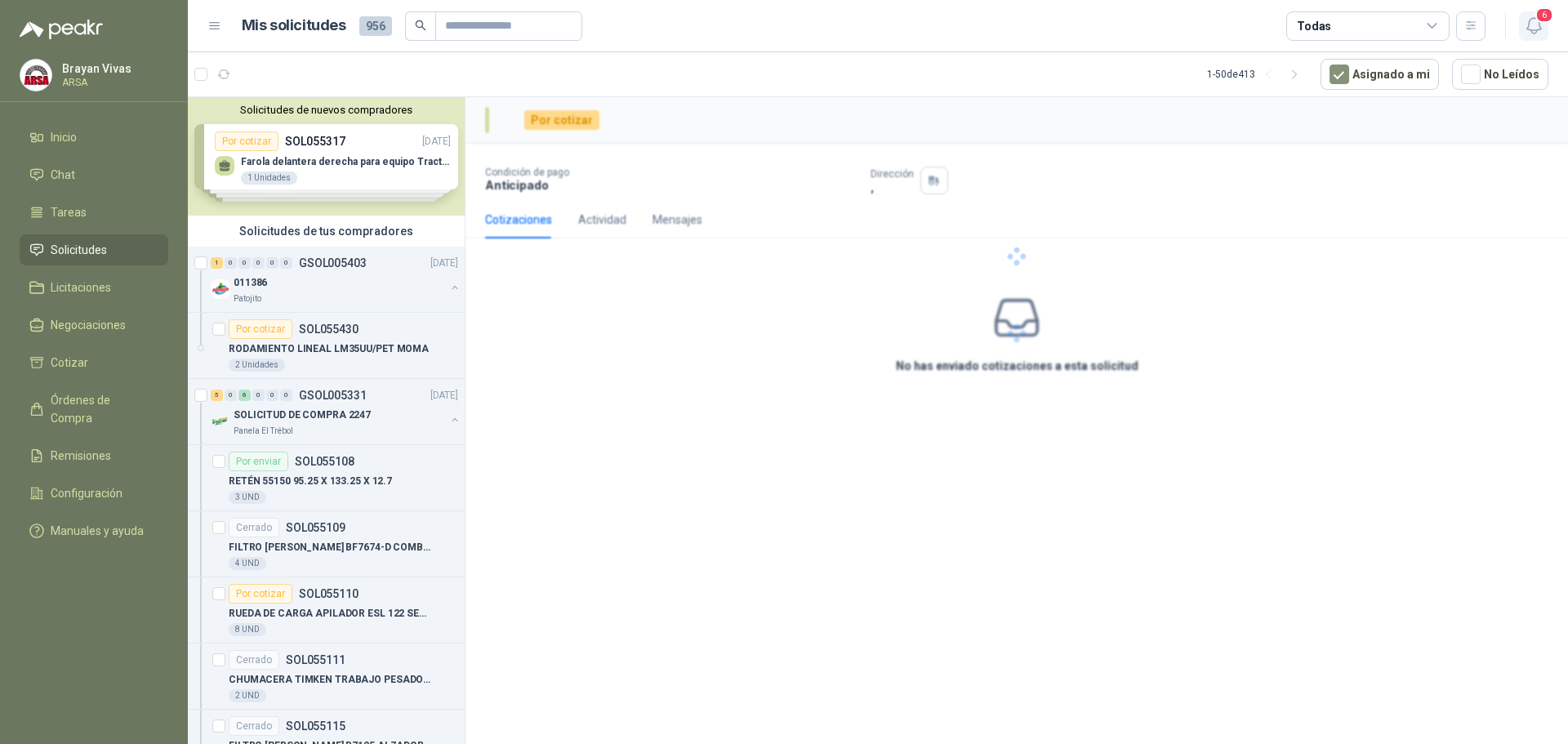
click at [1536, 21] on span "6" at bounding box center [1545, 15] width 18 height 16
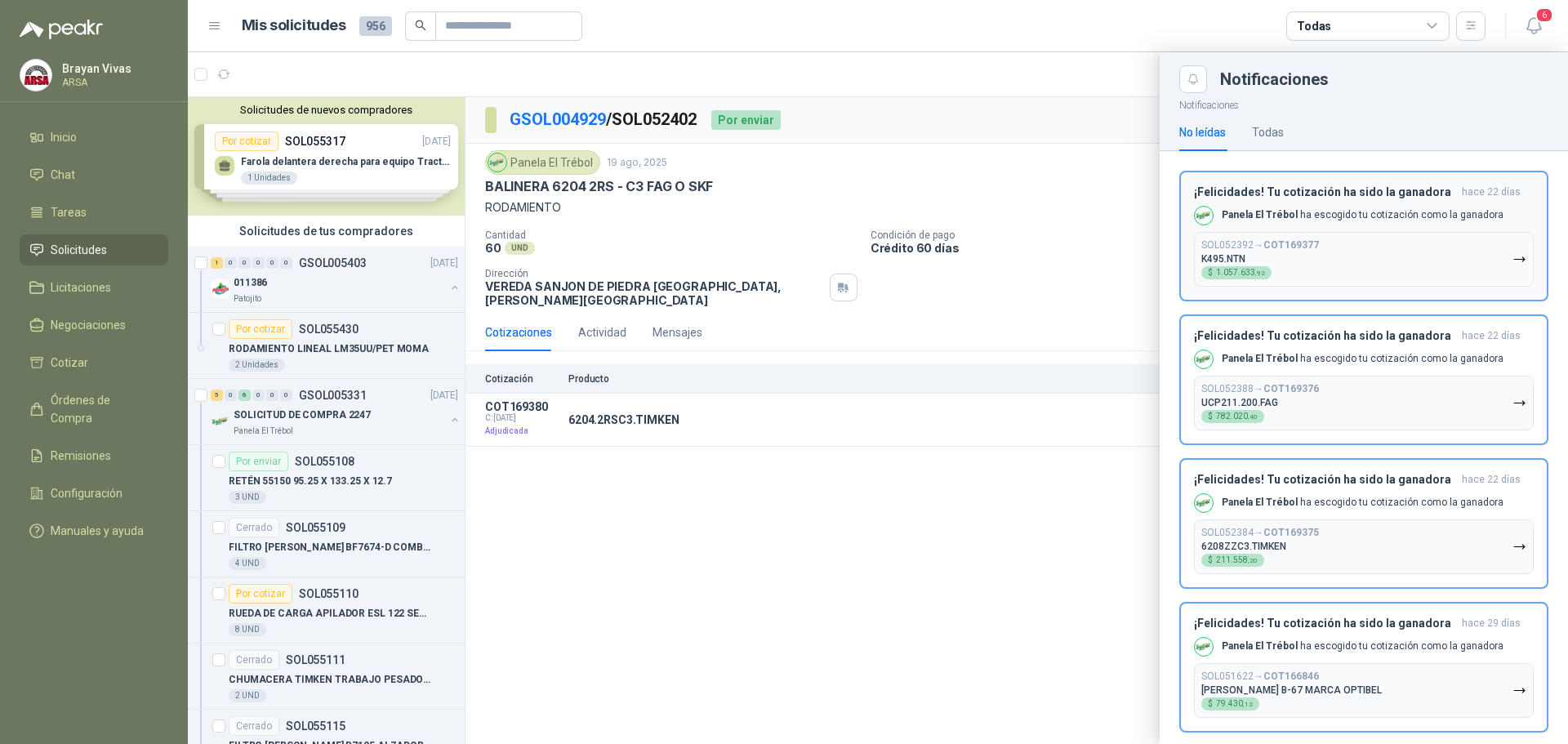
click at [1436, 262] on button "SOL052392 → COT169377 K495.NTN $ 1.057.633 ,92" at bounding box center [1364, 259] width 339 height 55
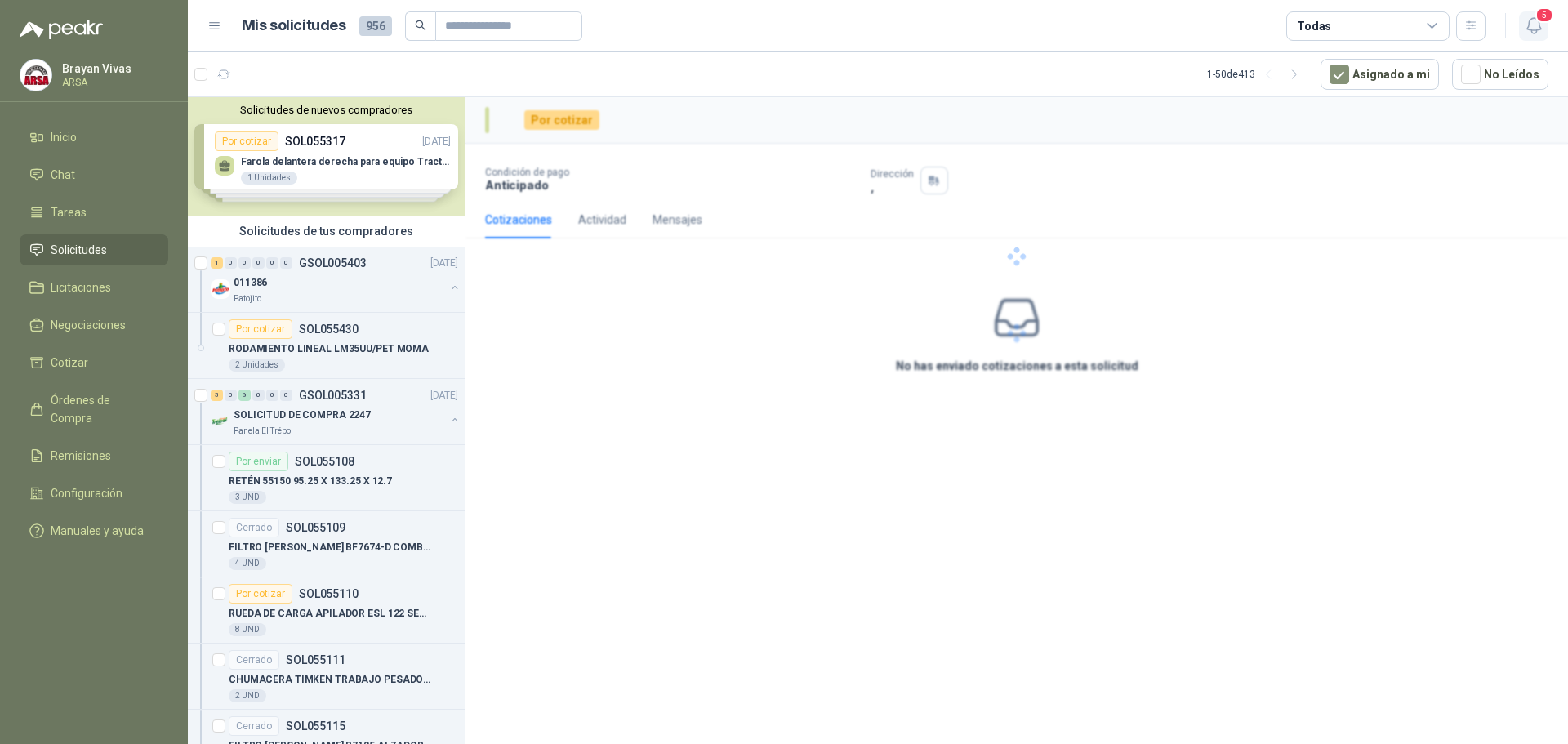
click at [1537, 17] on span "5" at bounding box center [1545, 15] width 18 height 16
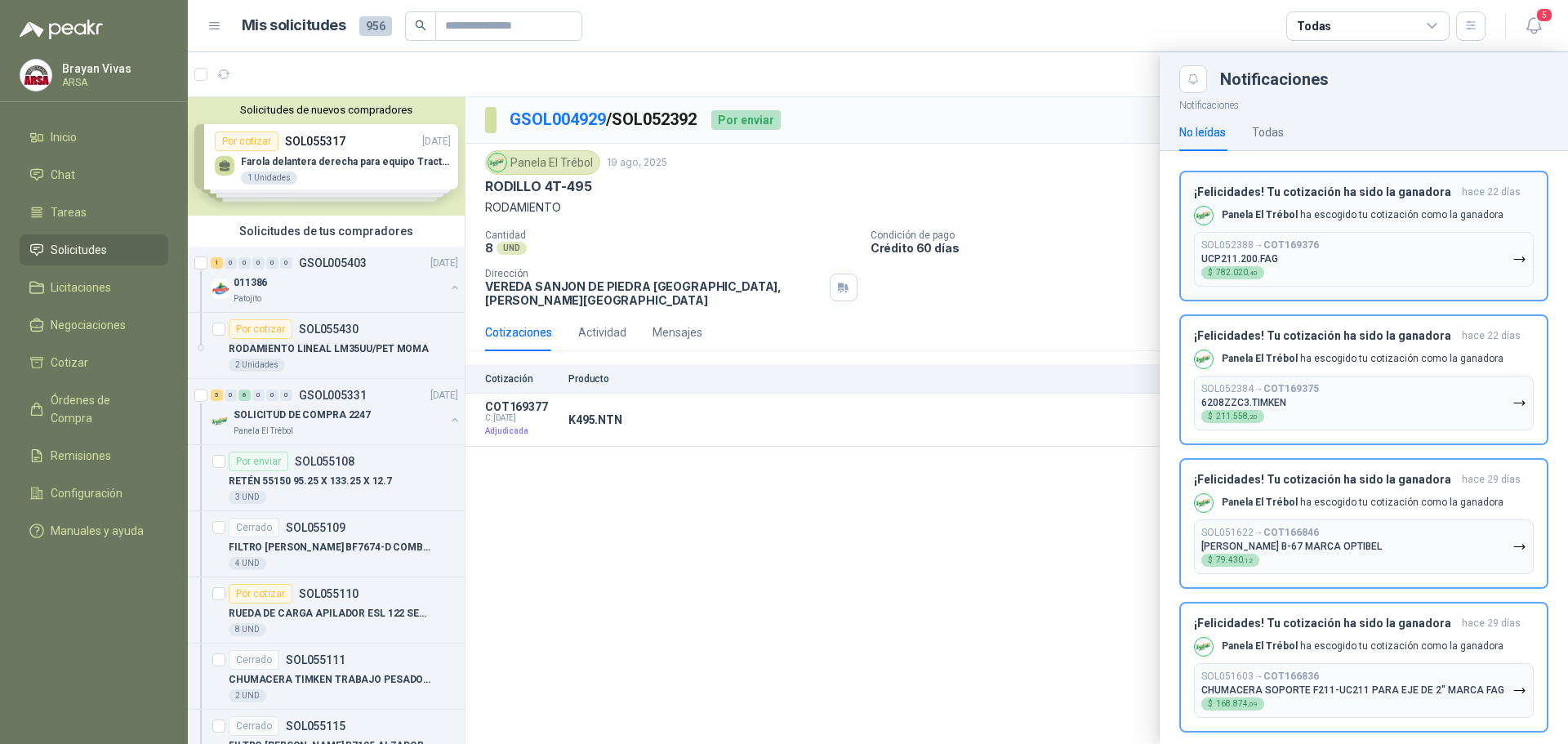
click at [1448, 258] on button "SOL052388 → COT169376 UCP211.200.FAG $ 782.020 ,40" at bounding box center [1364, 259] width 339 height 55
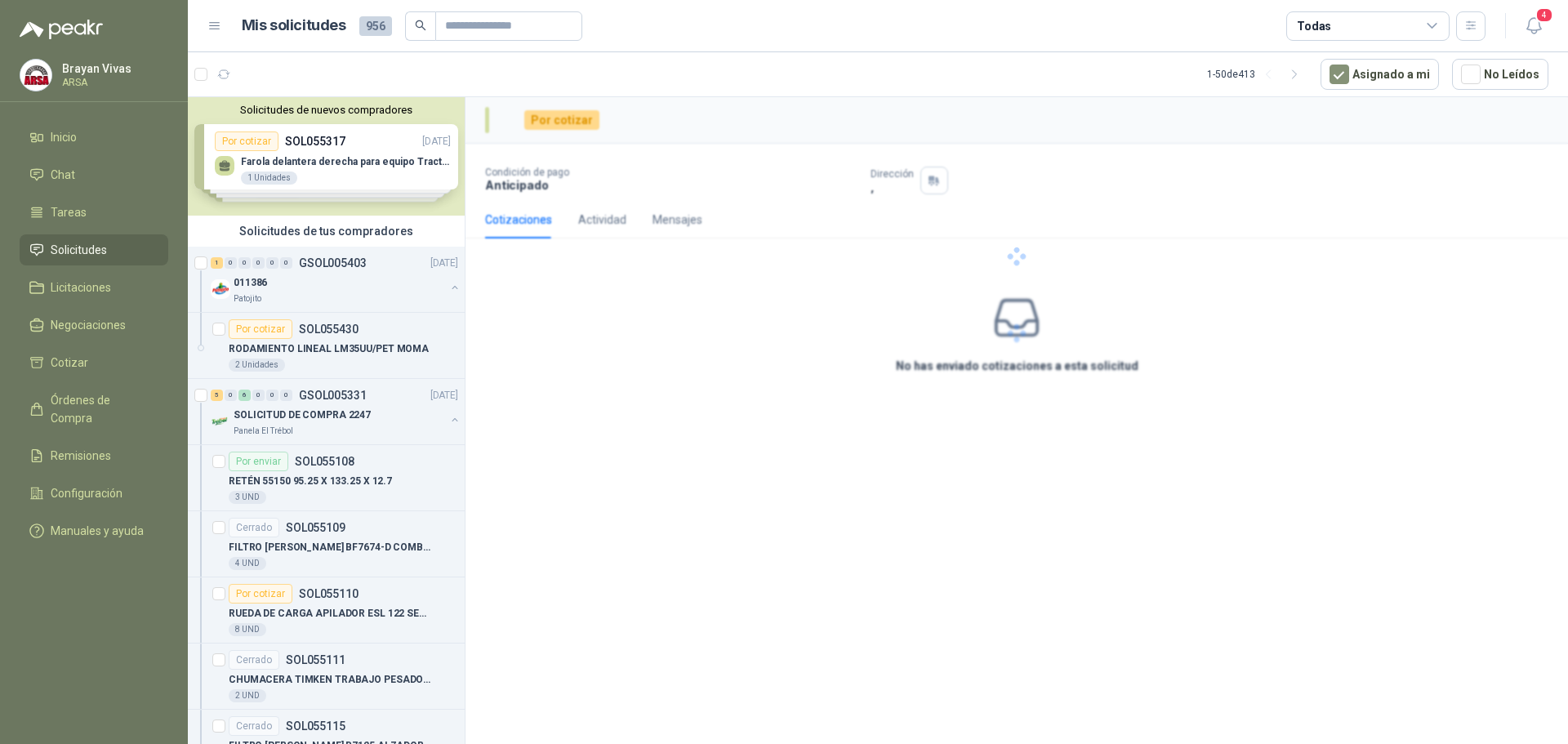
click at [1551, 4] on header "Mis solicitudes 956 Todas 4" at bounding box center [878, 26] width 1380 height 52
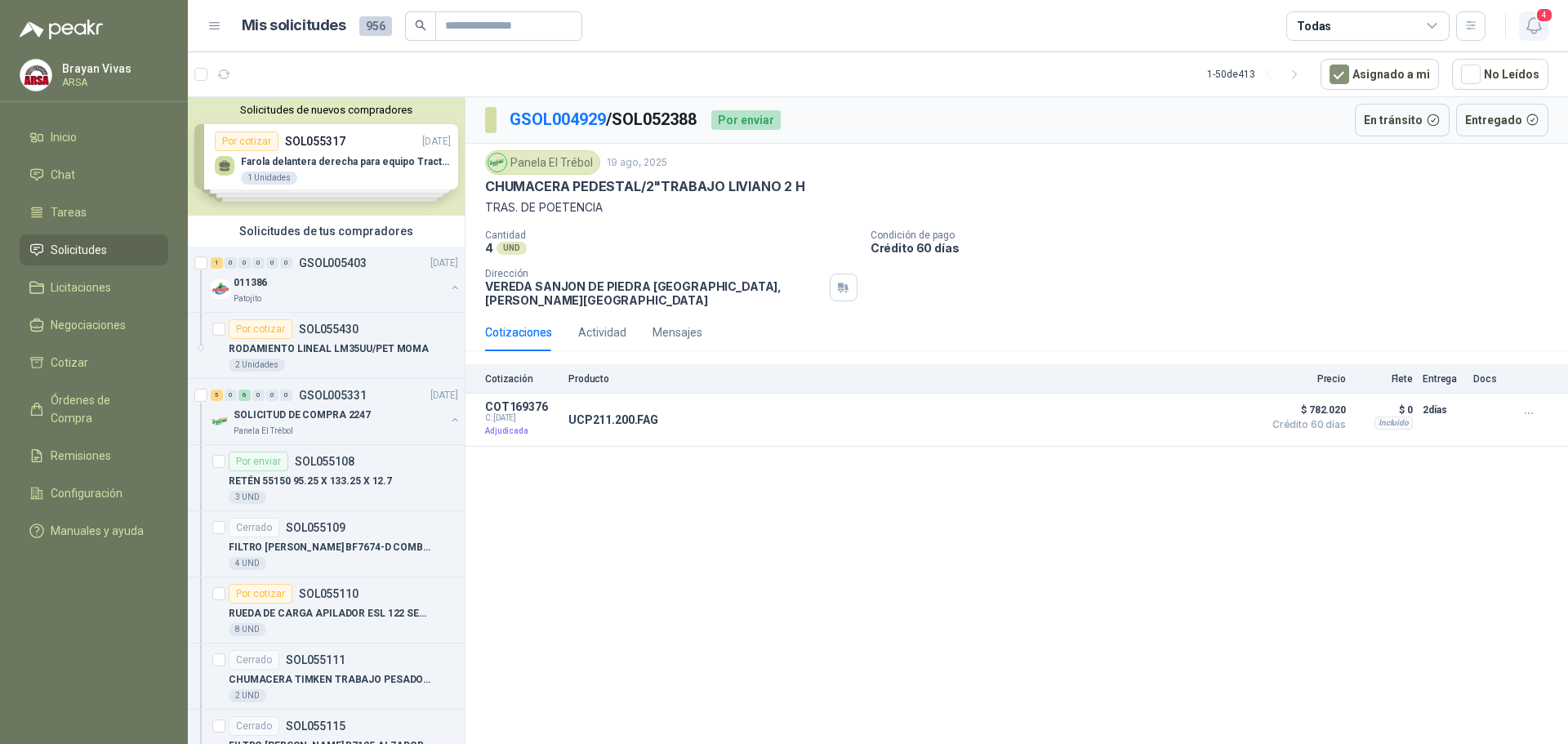
click at [1542, 14] on span "4" at bounding box center [1545, 15] width 18 height 16
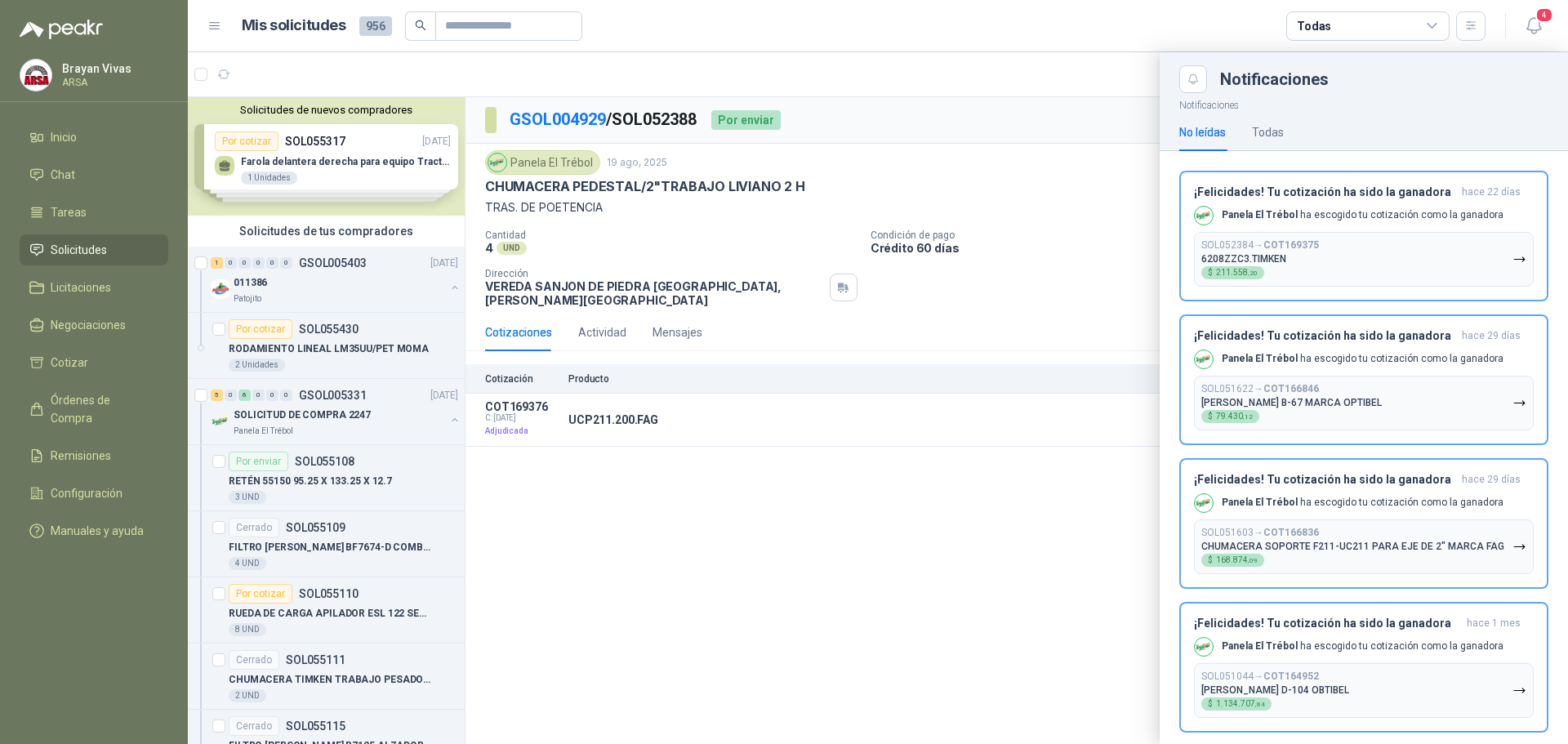
click at [1431, 210] on p "Panela El Trébol ha escogido tu cotización como la ganadora" at bounding box center [1363, 215] width 281 height 14
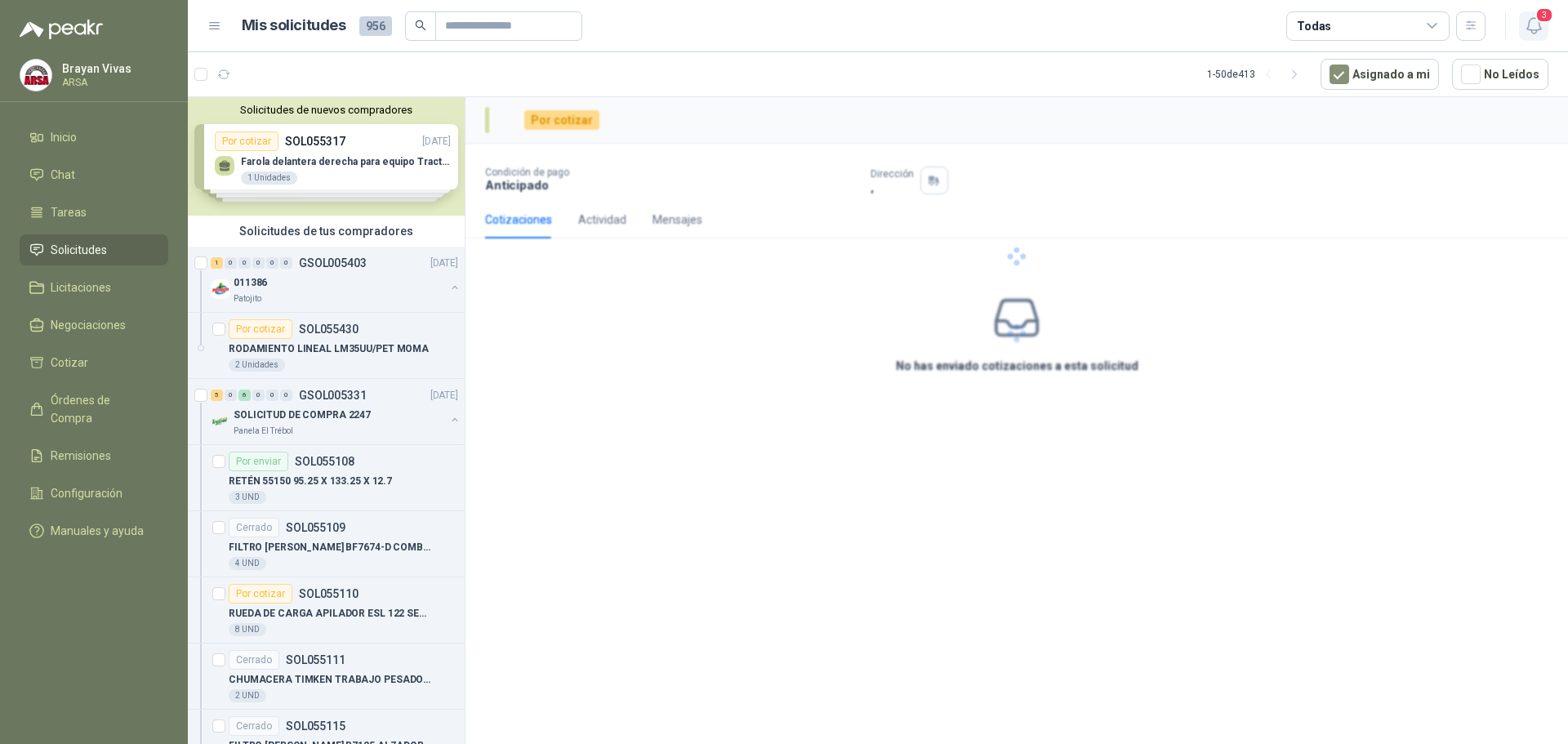
click at [1536, 25] on icon "button" at bounding box center [1534, 26] width 21 height 21
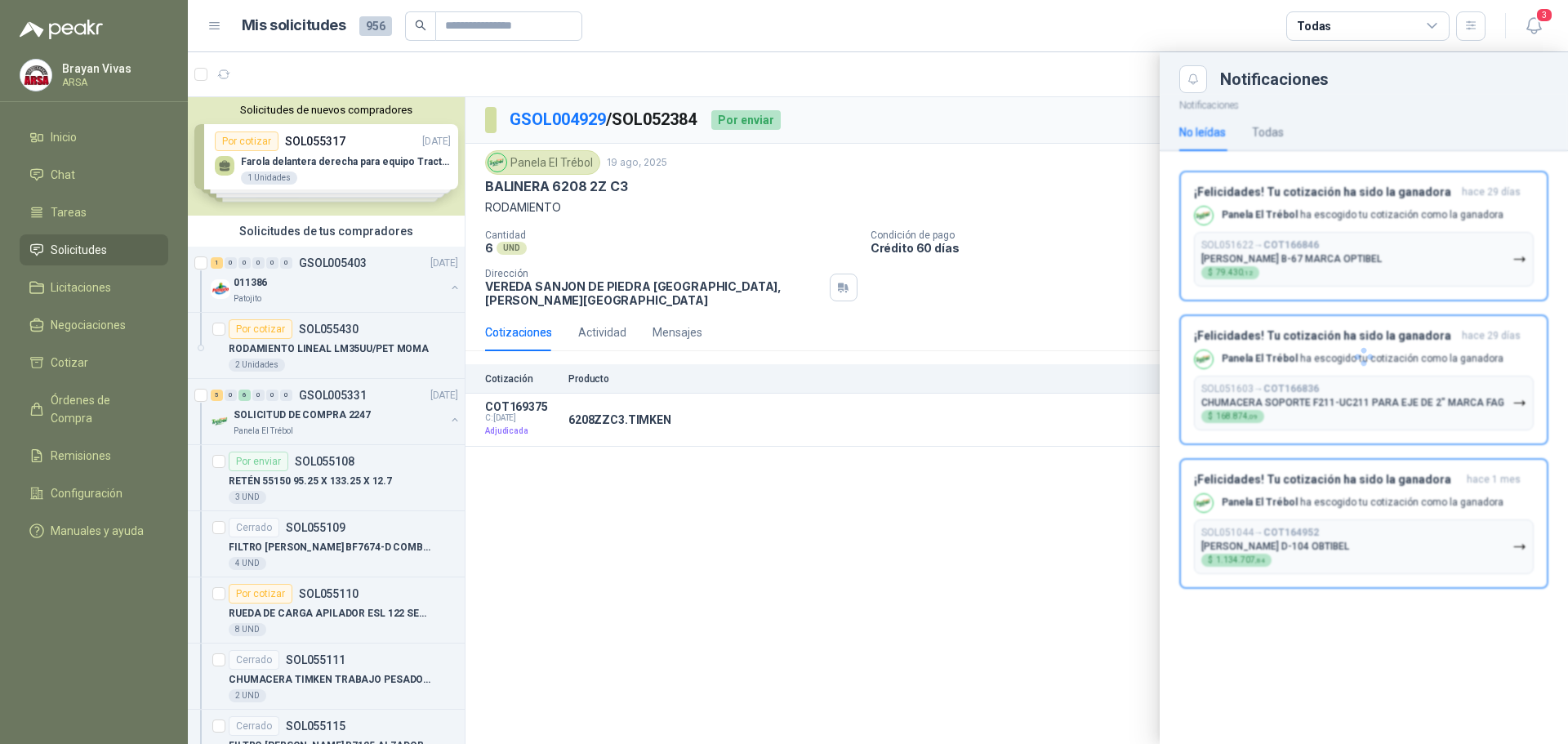
click at [1454, 209] on div at bounding box center [1364, 357] width 408 height 528
click at [1469, 197] on span "hace 29 días" at bounding box center [1491, 192] width 59 height 14
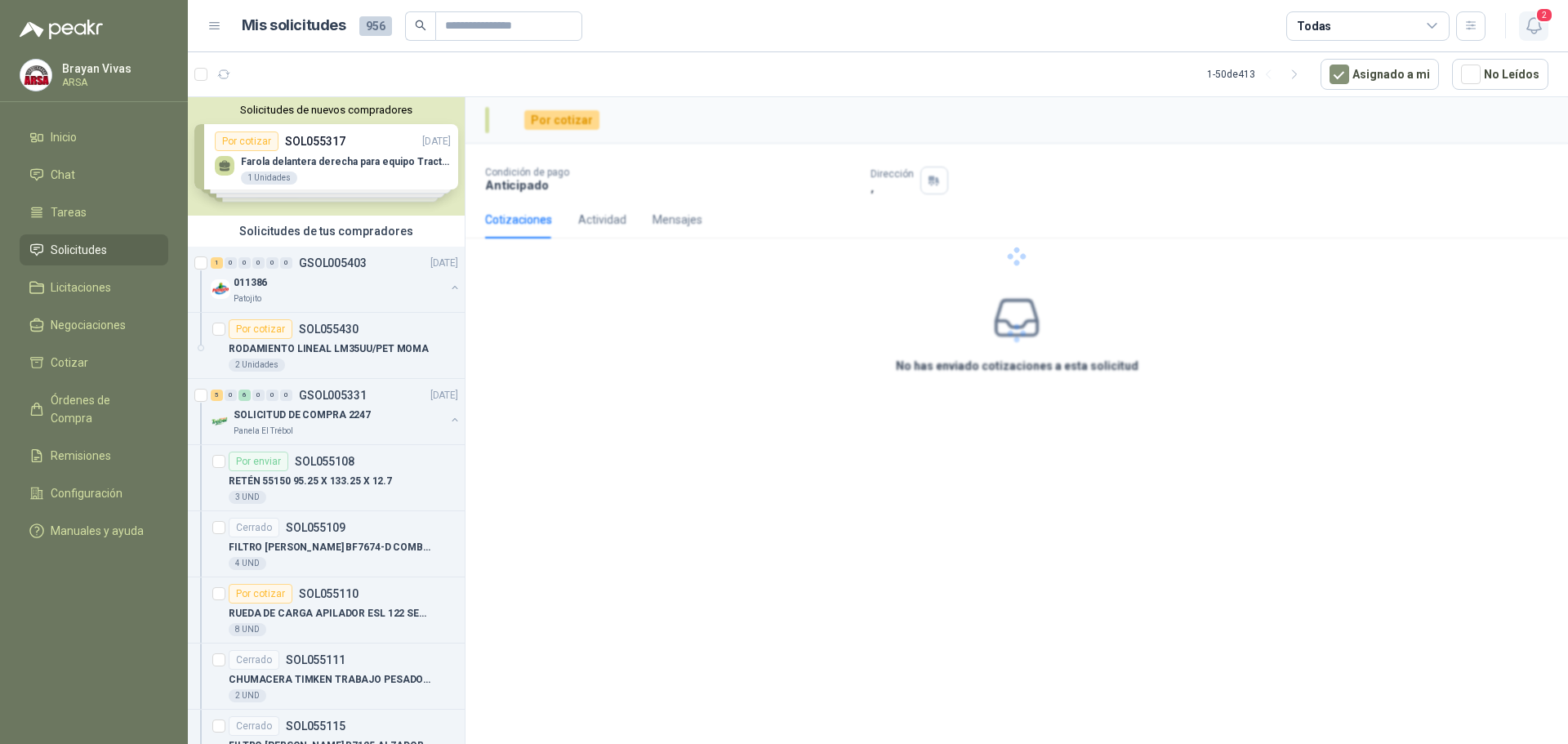
click at [1535, 28] on icon "button" at bounding box center [1534, 26] width 21 height 21
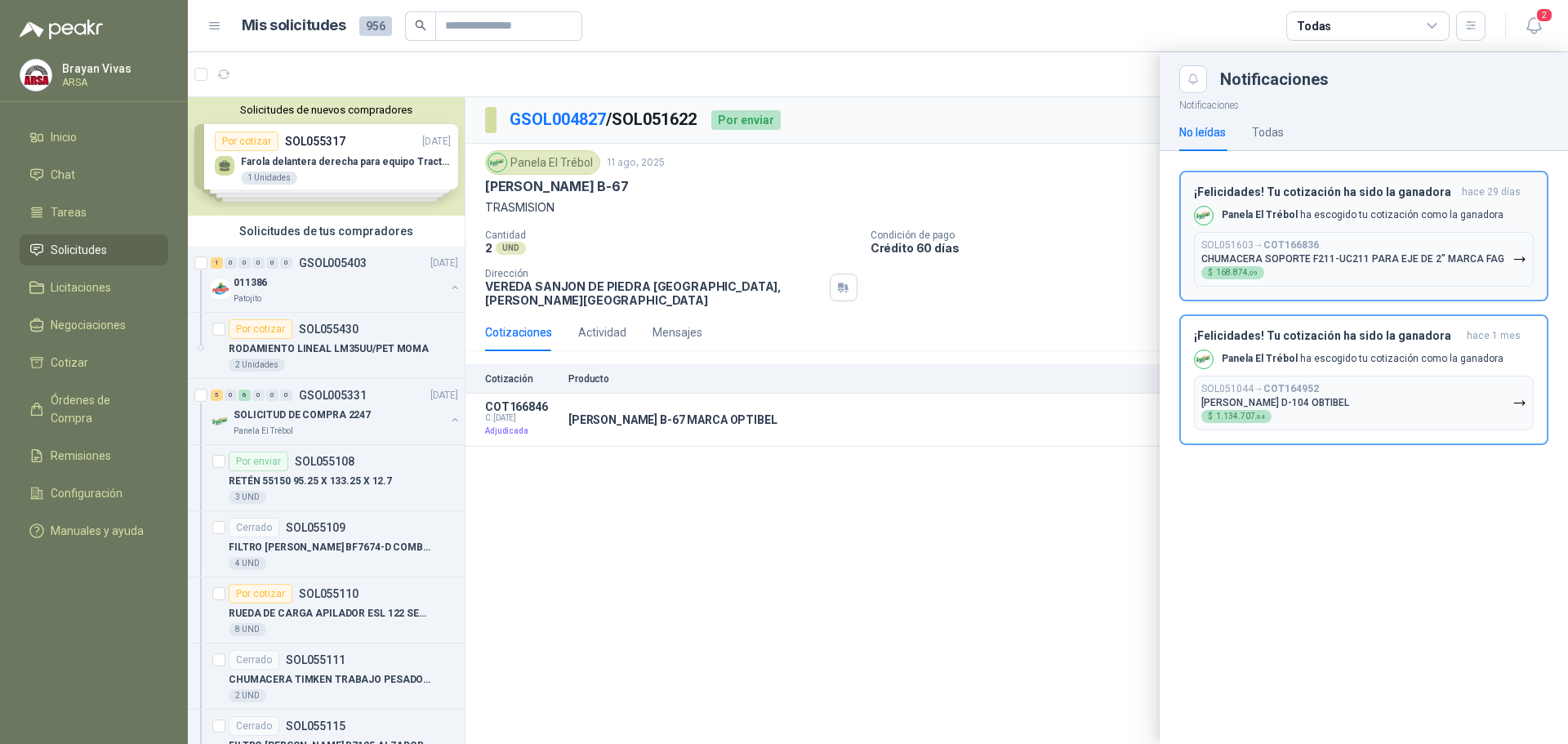
click at [1464, 196] on header "¡Felicidades! Tu cotización ha sido la ganadora [DATE]" at bounding box center [1364, 192] width 339 height 14
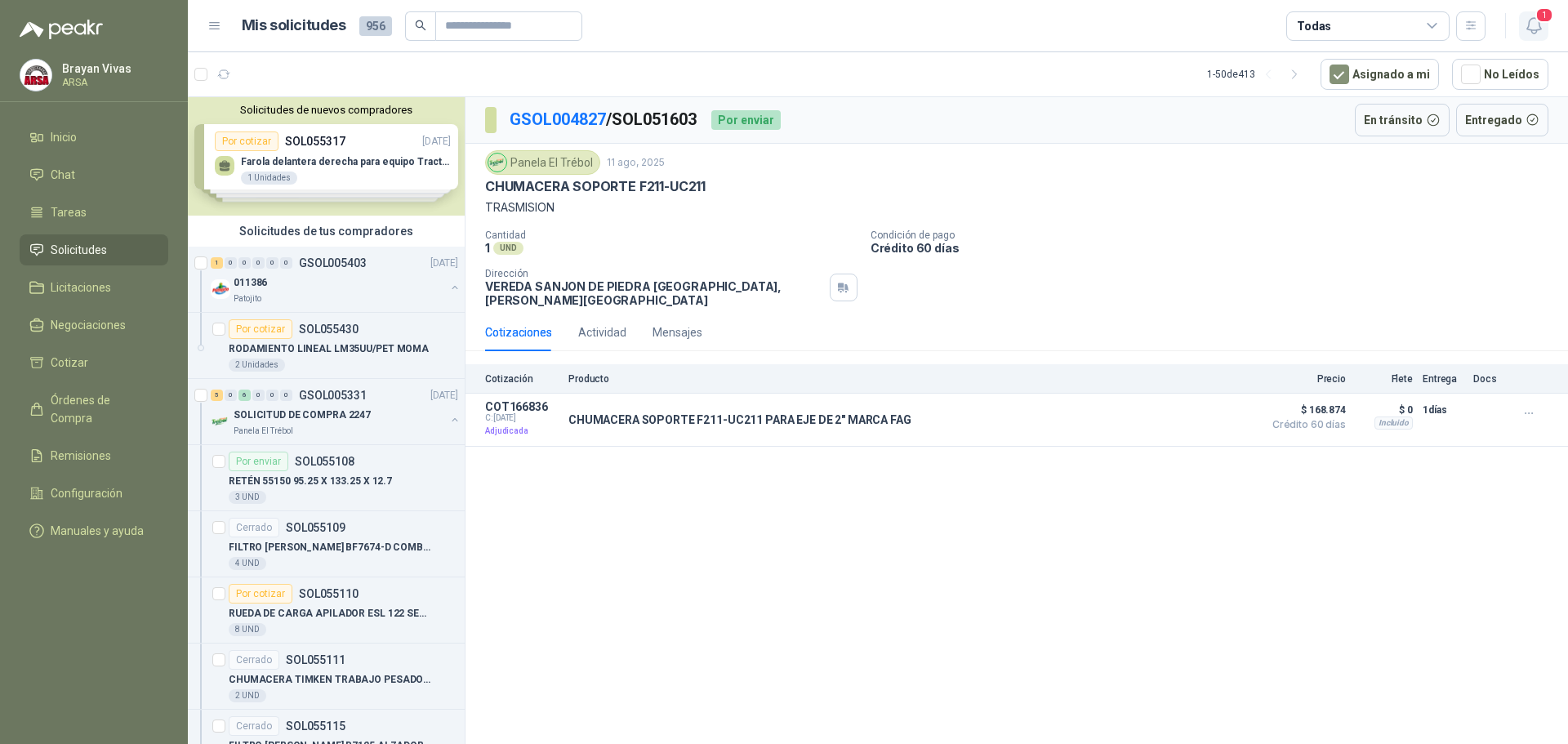
click at [1531, 26] on icon "button" at bounding box center [1534, 26] width 21 height 21
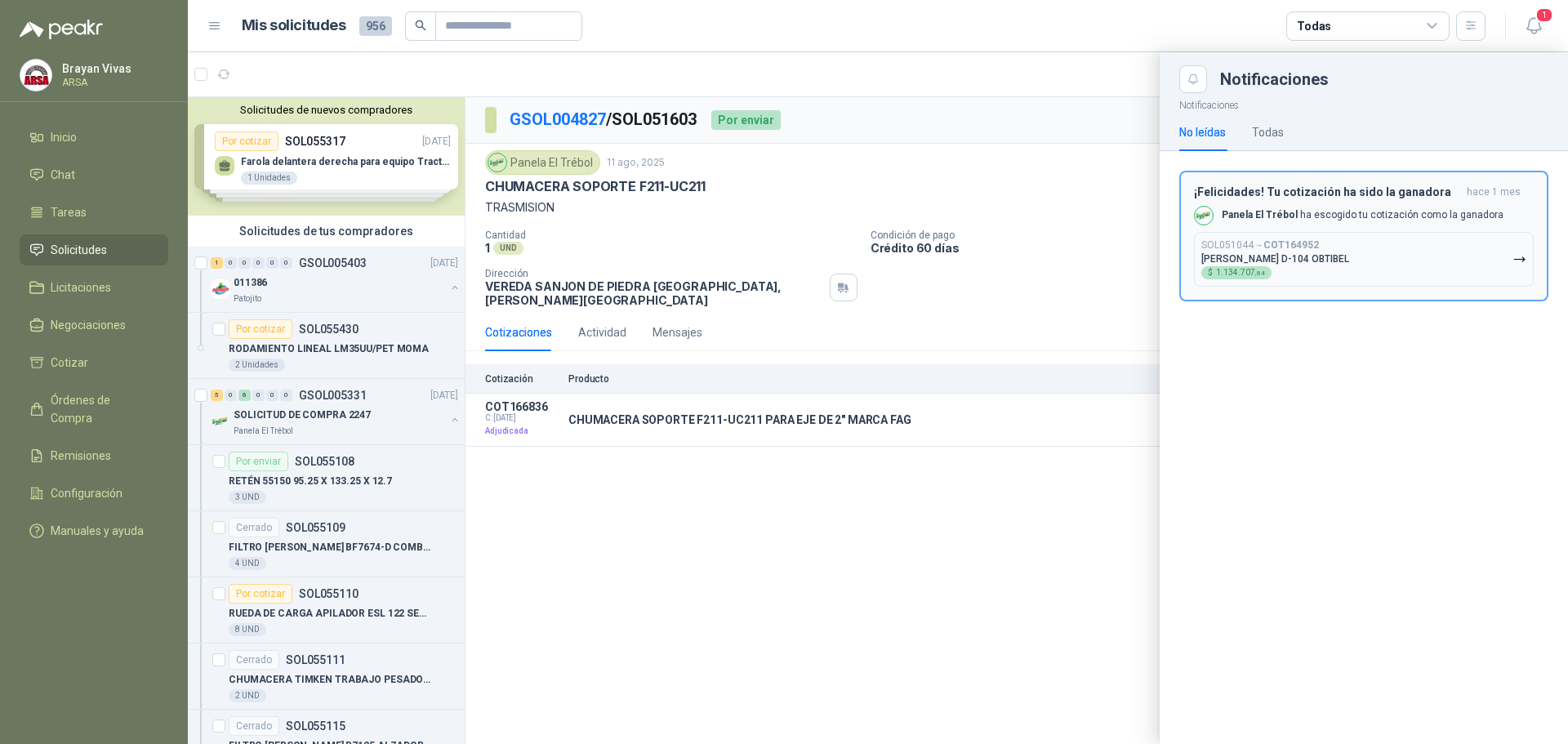
click at [1435, 209] on p "Panela El Trébol ha escogido tu cotización como la ganadora" at bounding box center [1363, 215] width 281 height 14
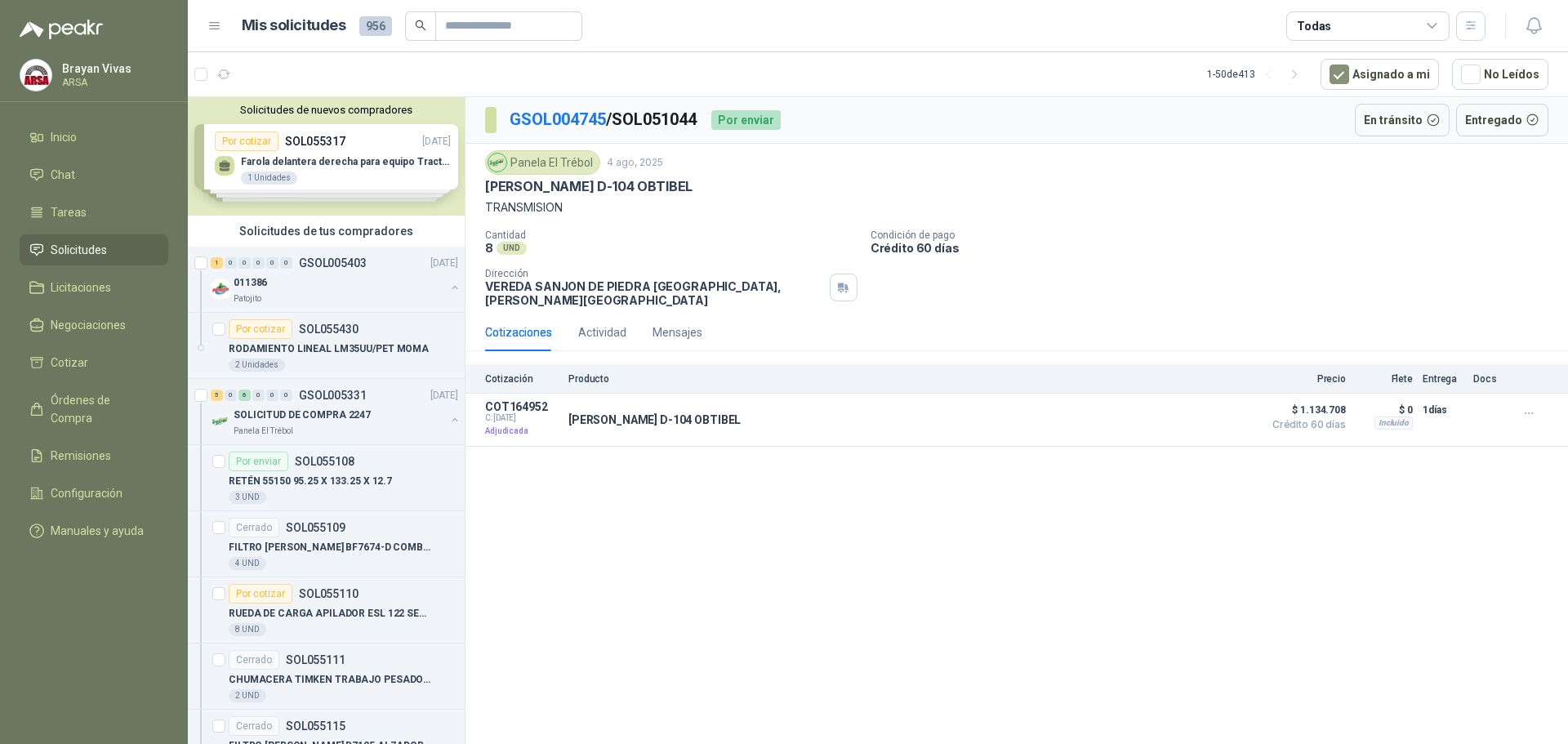
click at [81, 247] on span "Solicitudes" at bounding box center [79, 250] width 56 height 18
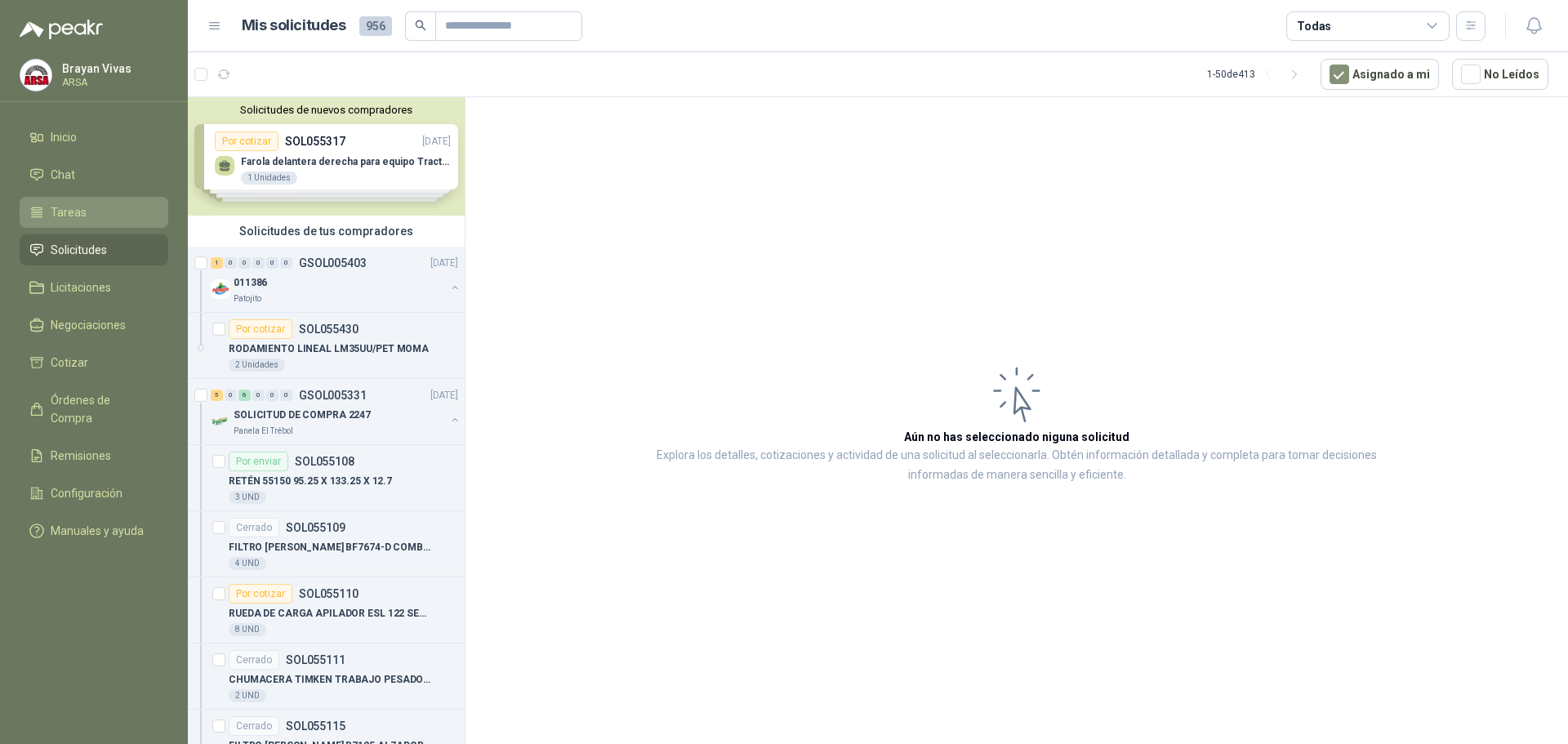
click at [89, 214] on li "Tareas" at bounding box center [94, 213] width 129 height 18
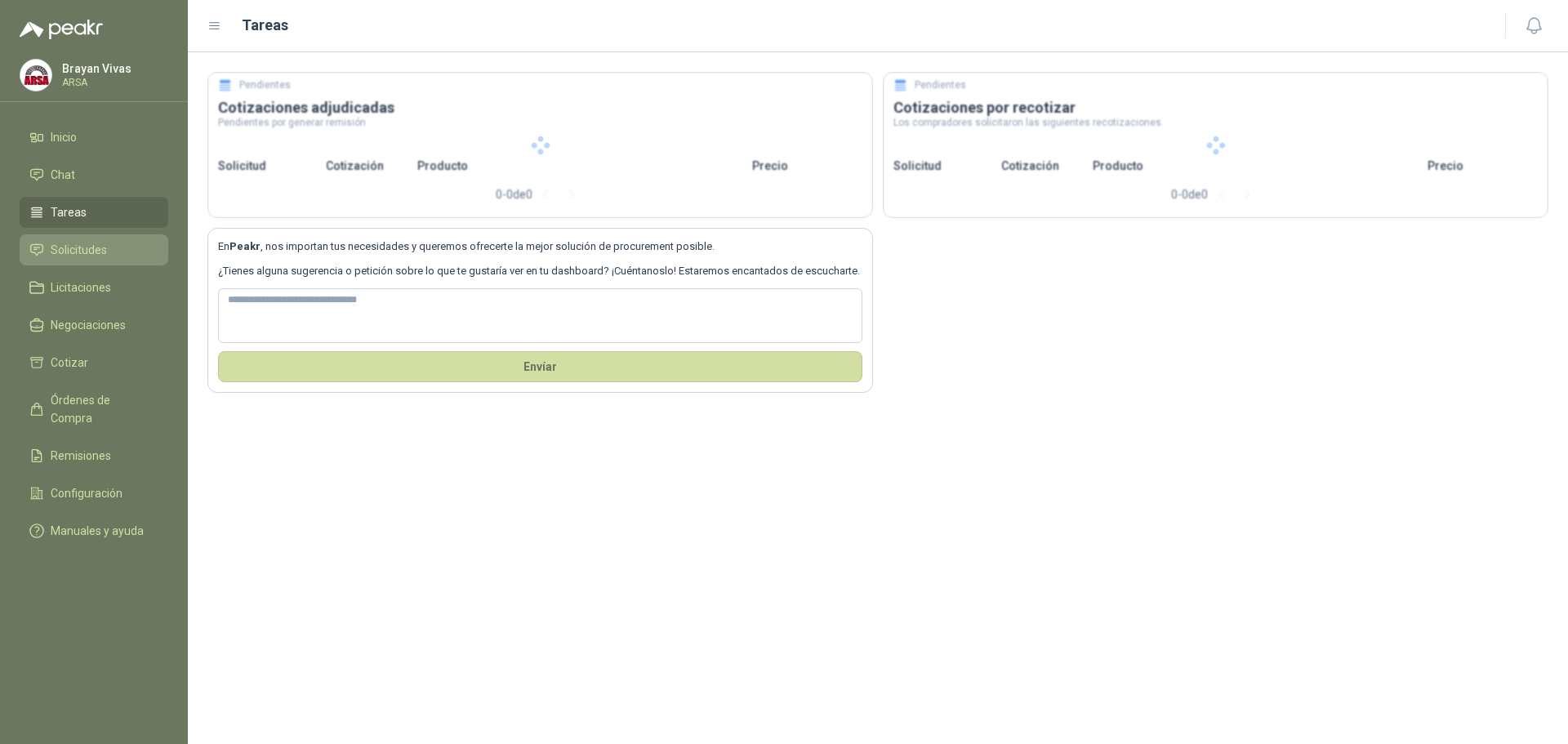
click at [96, 249] on span "Solicitudes" at bounding box center [79, 250] width 56 height 18
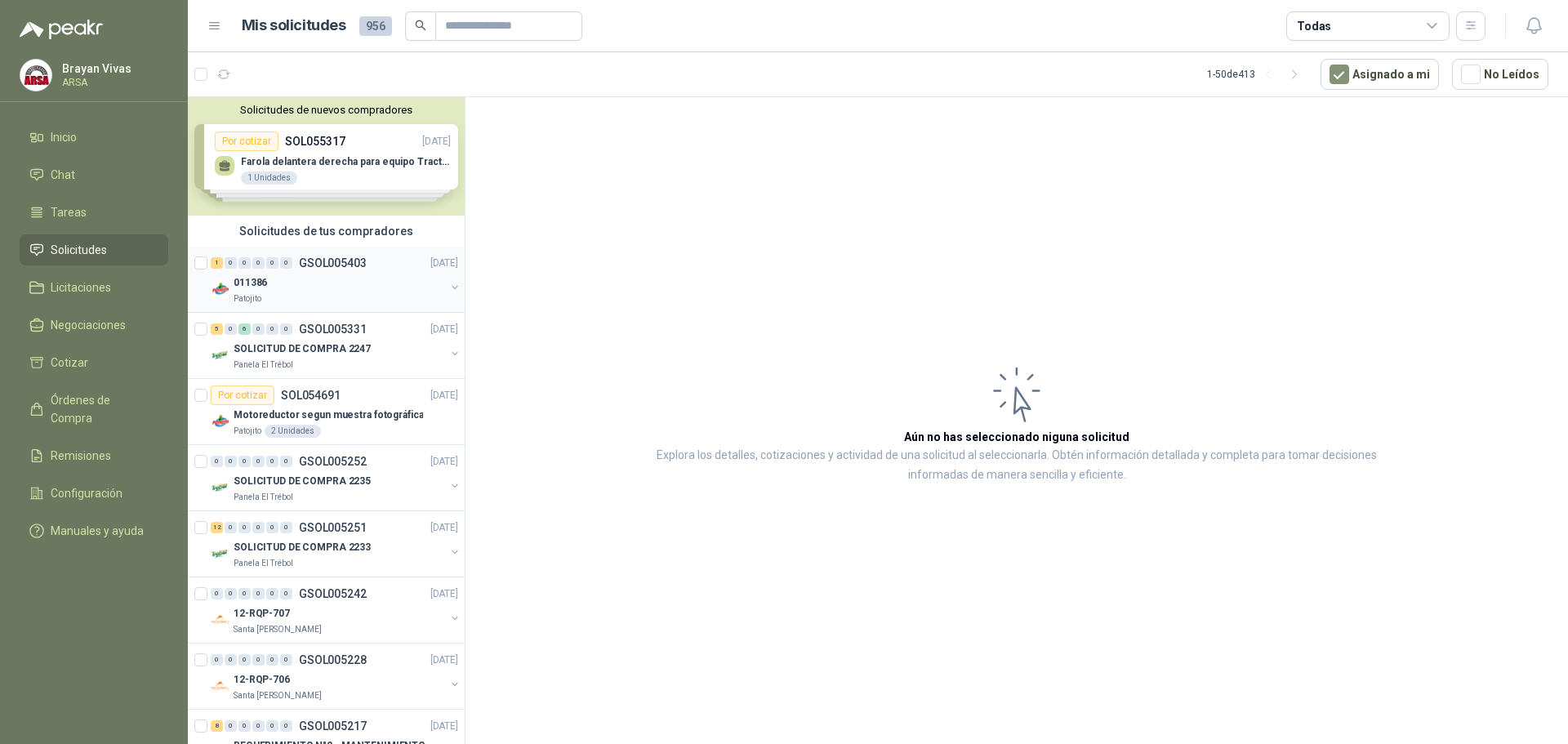
click at [315, 274] on div "011386" at bounding box center [339, 283] width 212 height 20
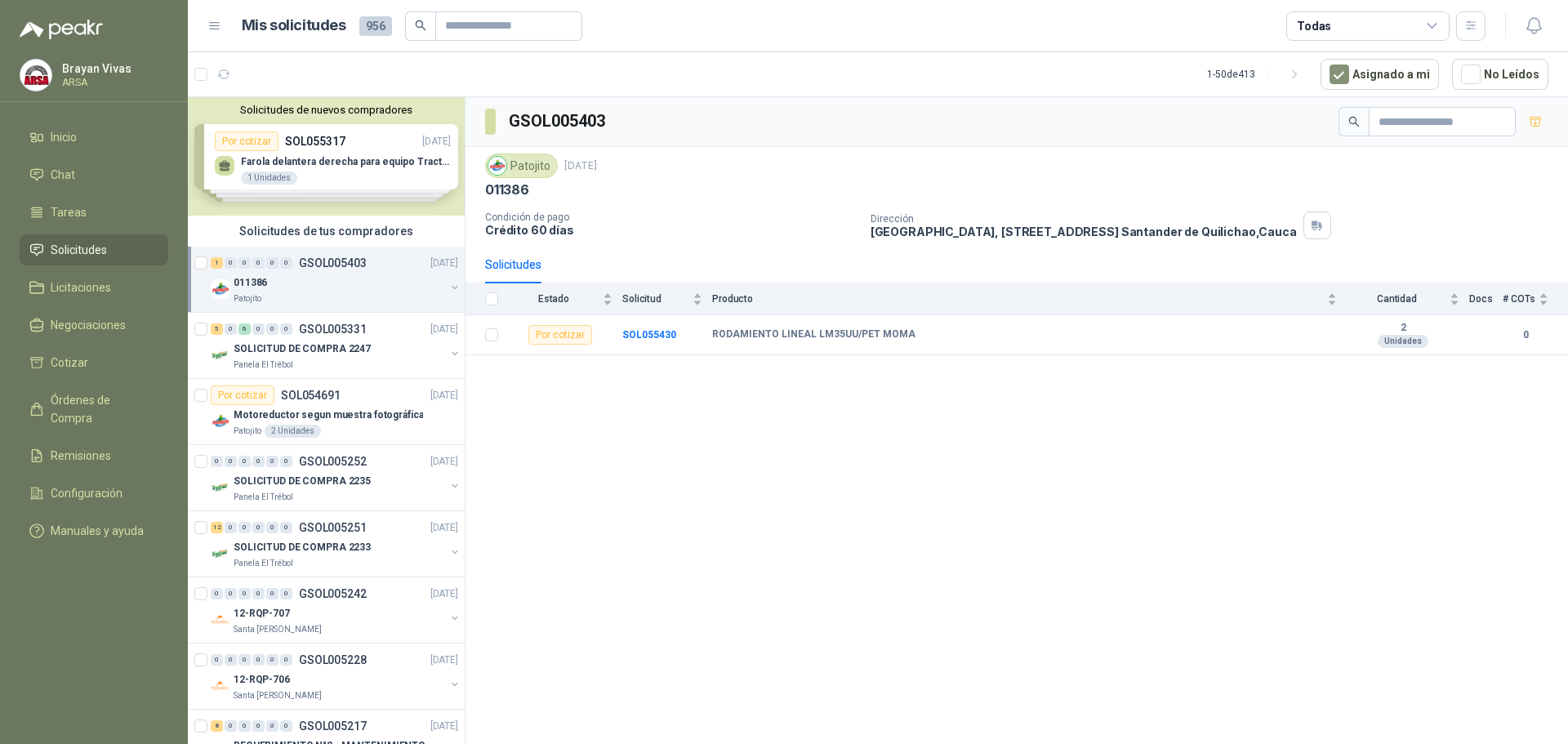
click at [641, 465] on div "GSOL005403 Patojito [DATE] 011386 Condición de pago Crédito 60 días Dirección […" at bounding box center [1017, 423] width 1103 height 652
click at [656, 339] on b "SOL055430" at bounding box center [649, 335] width 54 height 12
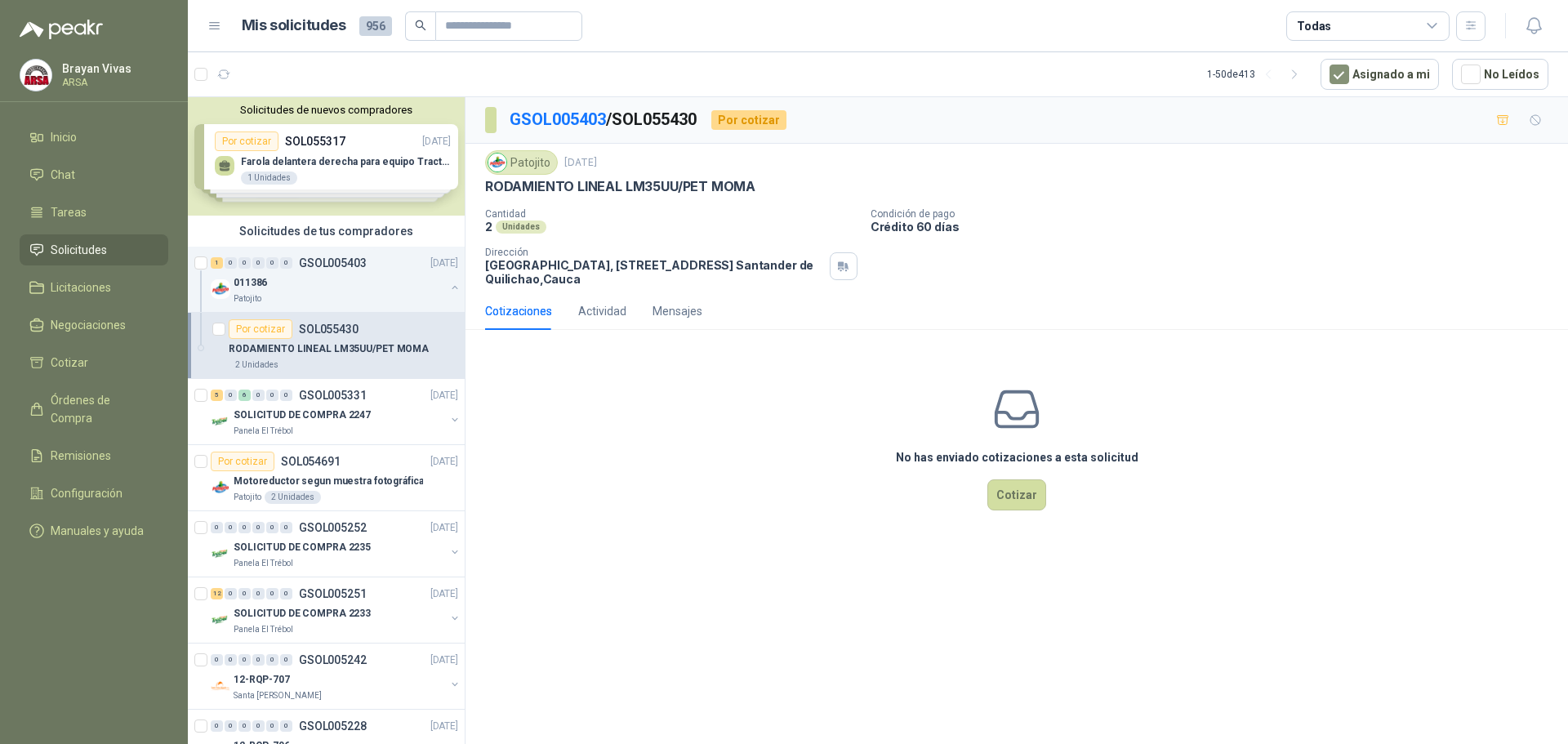
click at [633, 406] on div "No has enviado cotizaciones a esta solicitud Cotizar" at bounding box center [1017, 447] width 1103 height 209
